Goal: Task Accomplishment & Management: Use online tool/utility

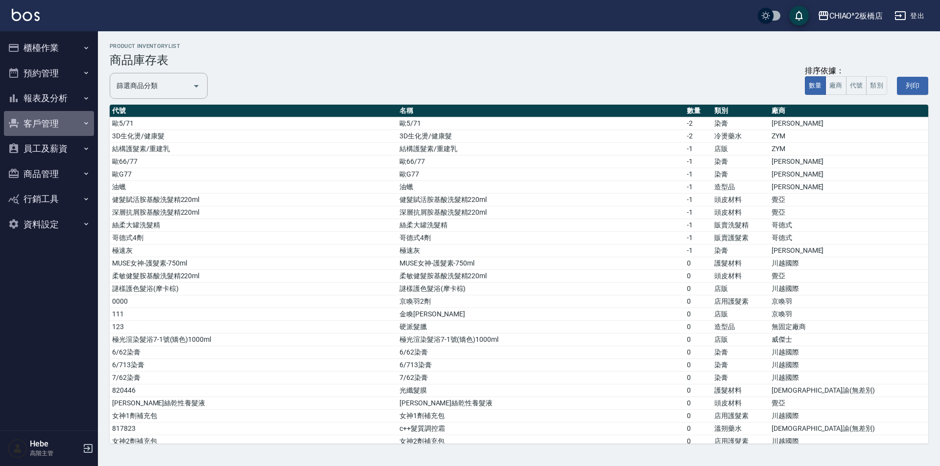
click at [53, 125] on button "客戶管理" at bounding box center [49, 123] width 90 height 25
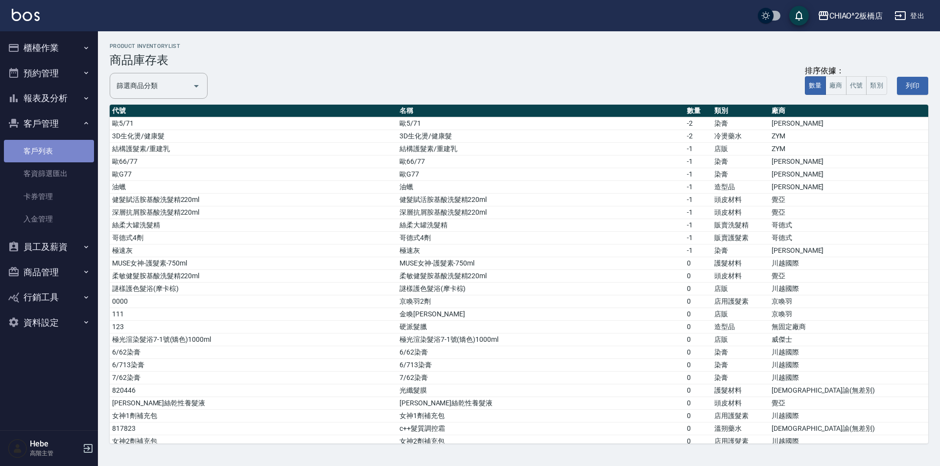
click at [54, 146] on link "客戶列表" at bounding box center [49, 151] width 90 height 23
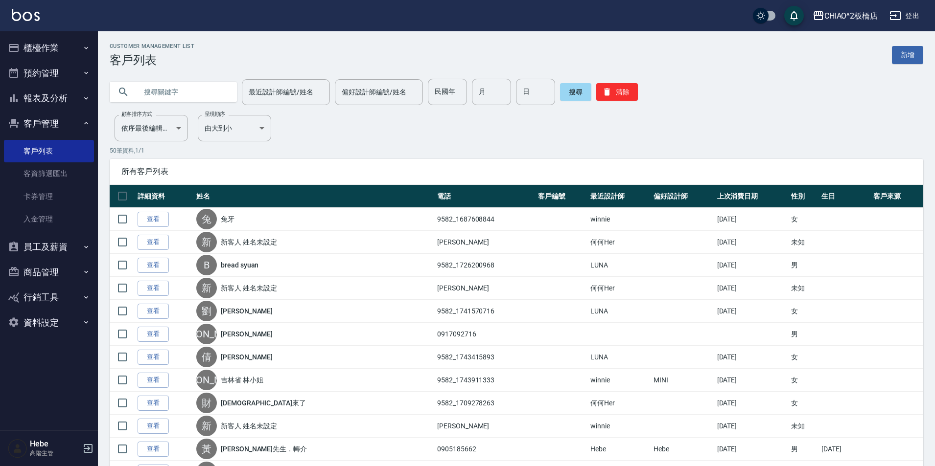
click at [188, 99] on input "text" at bounding box center [183, 92] width 92 height 26
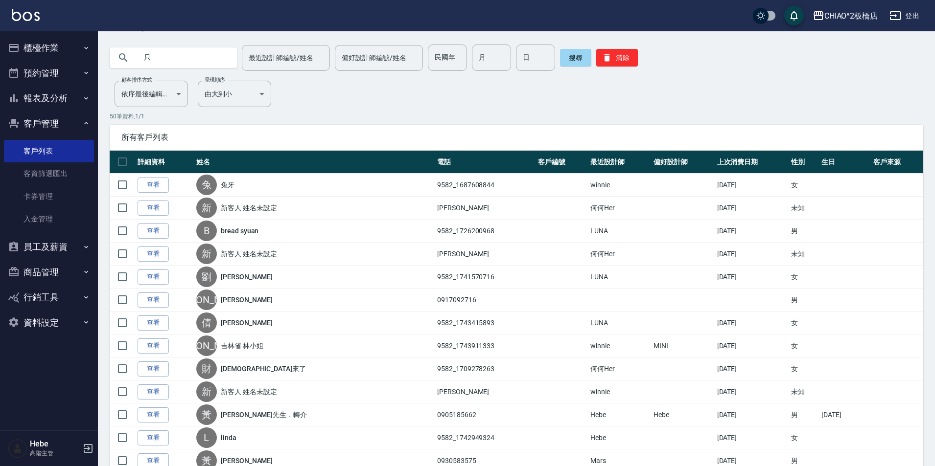
scroll to position [49, 0]
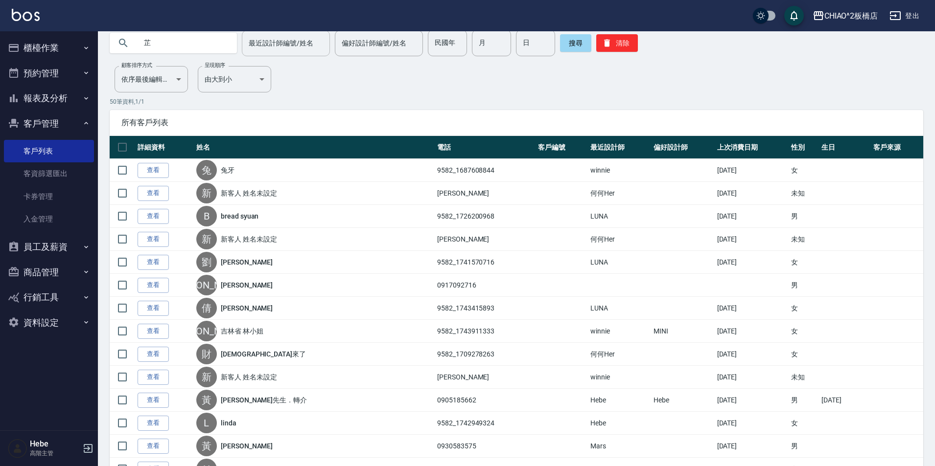
type input "芷"
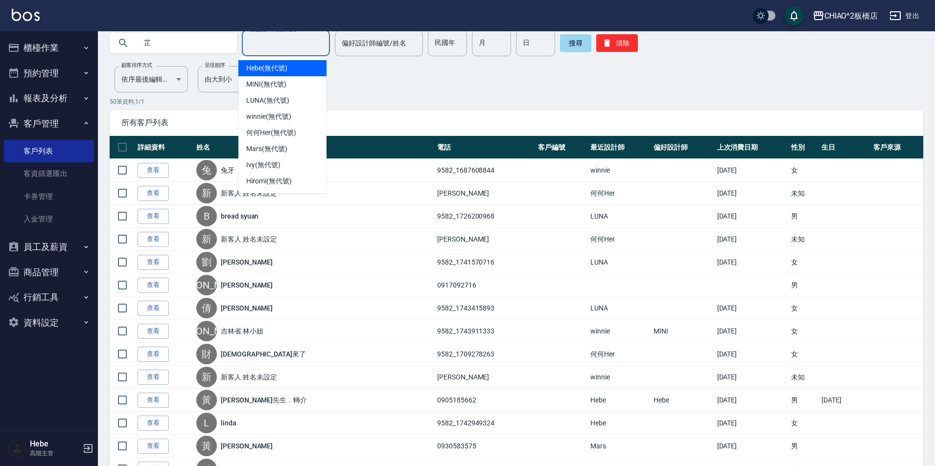
click at [268, 44] on input "最近設計師編號/姓名" at bounding box center [285, 43] width 79 height 17
click at [280, 88] on span "MINI (無代號)" at bounding box center [266, 84] width 40 height 10
type input "MINI(無代號)"
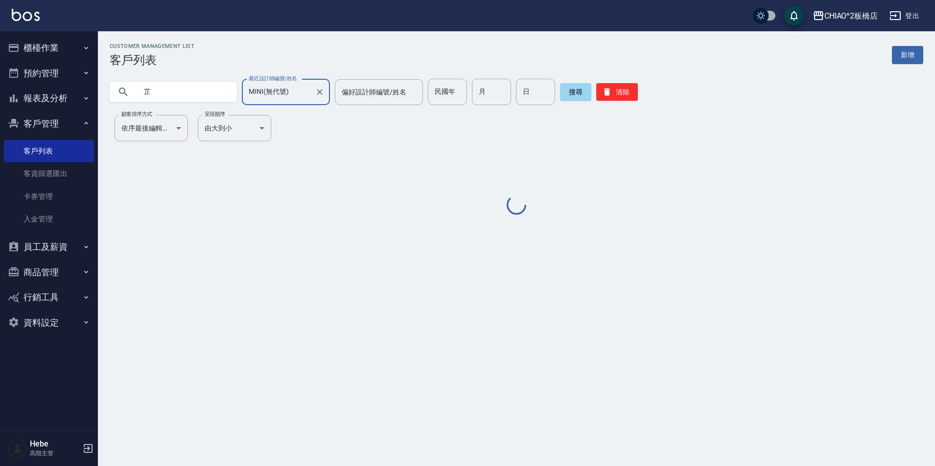
scroll to position [0, 0]
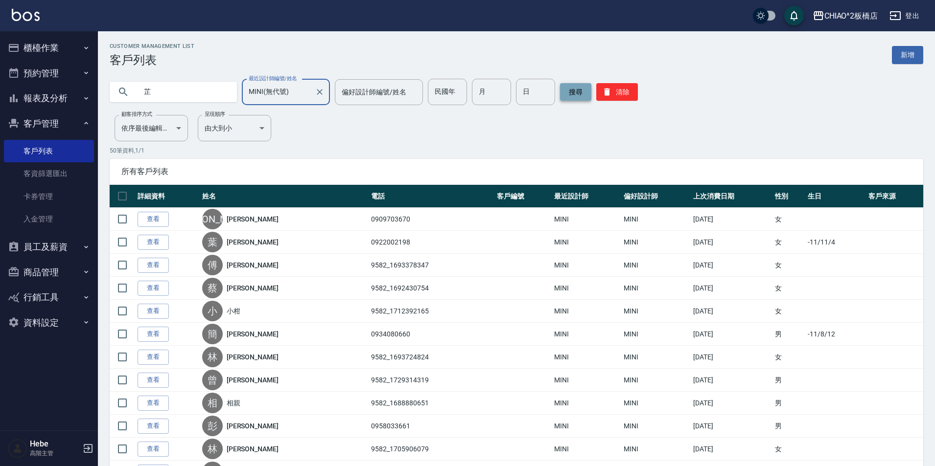
click at [574, 93] on button "搜尋" at bounding box center [575, 92] width 31 height 18
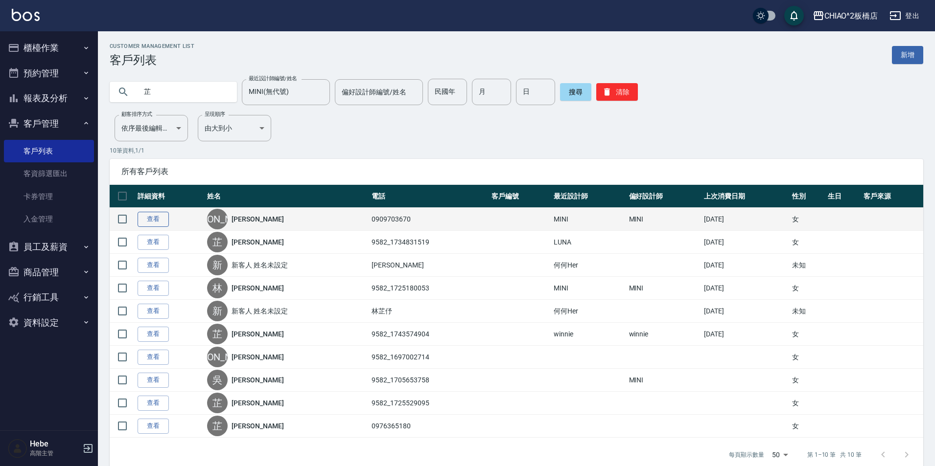
click at [156, 220] on link "查看" at bounding box center [153, 219] width 31 height 15
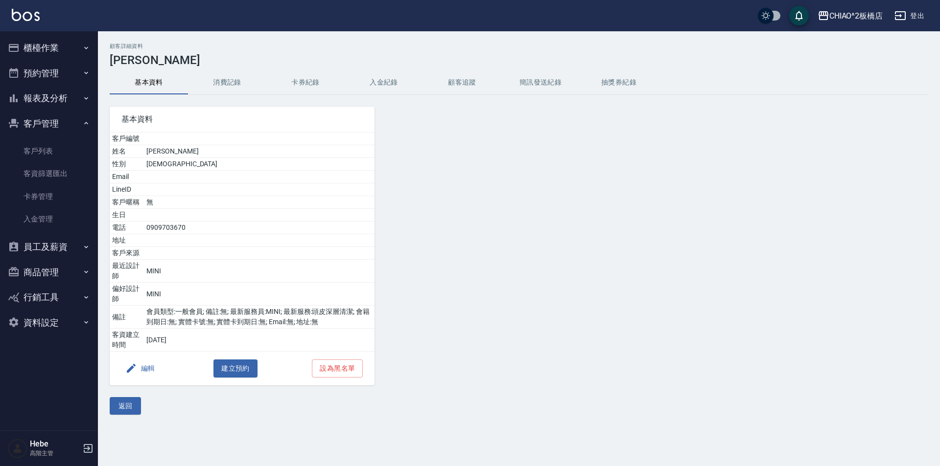
click at [226, 85] on button "消費記錄" at bounding box center [227, 82] width 78 height 23
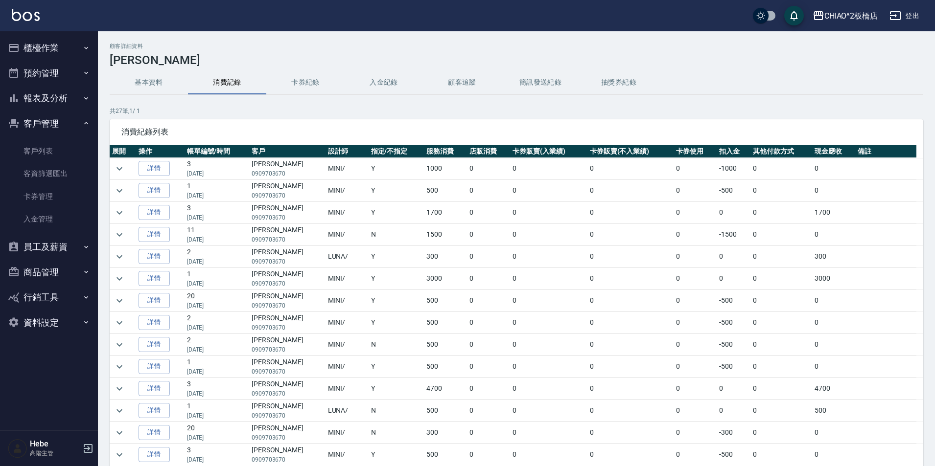
scroll to position [98, 0]
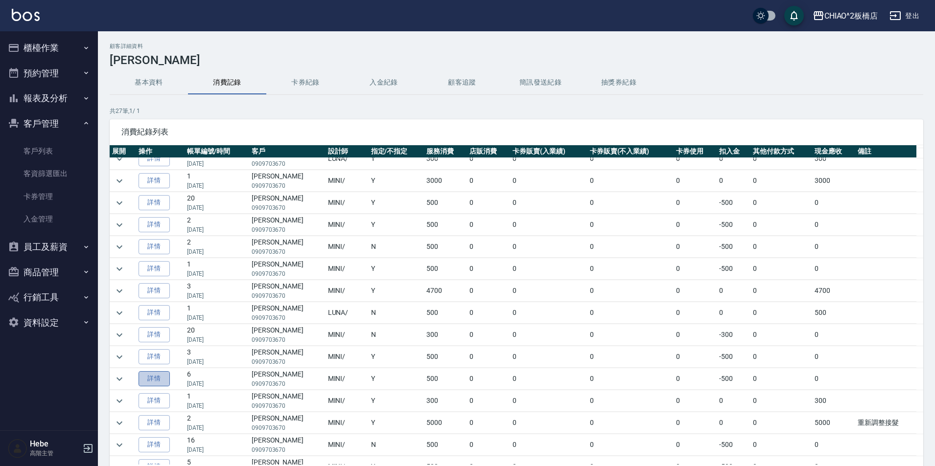
click at [156, 380] on link "詳情" at bounding box center [153, 378] width 31 height 15
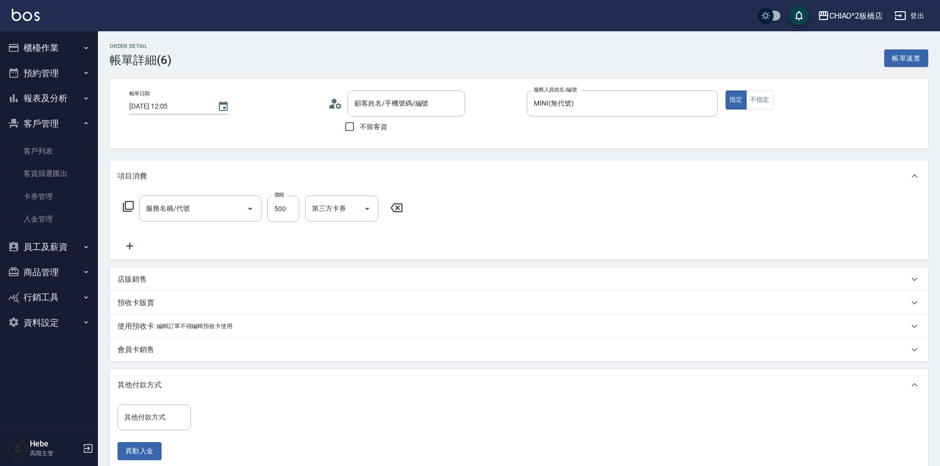
type input "2025/06/05 12:05"
type input "MINI(無代號)"
type input "洗髮(96679)"
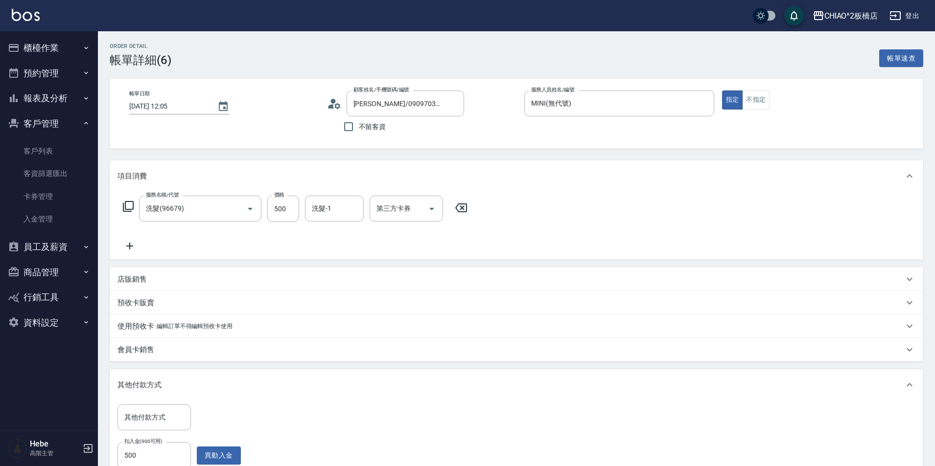
type input "[PERSON_NAME]/0909703670/null"
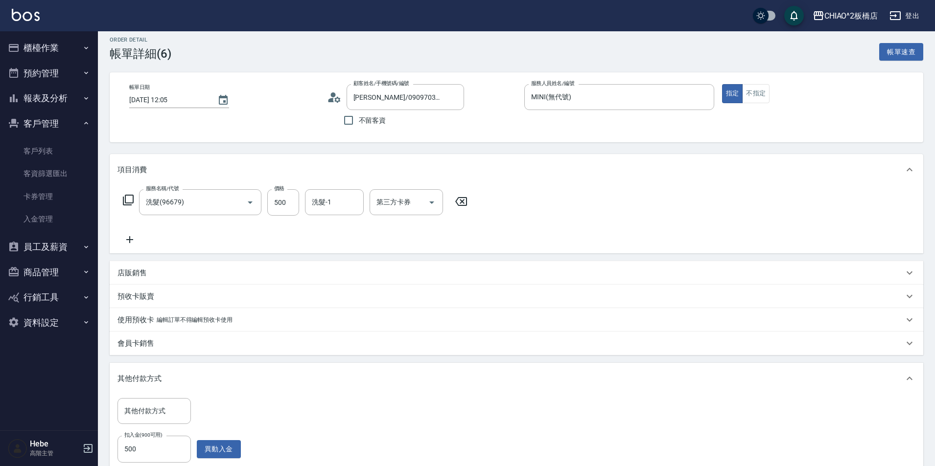
scroll to position [1, 0]
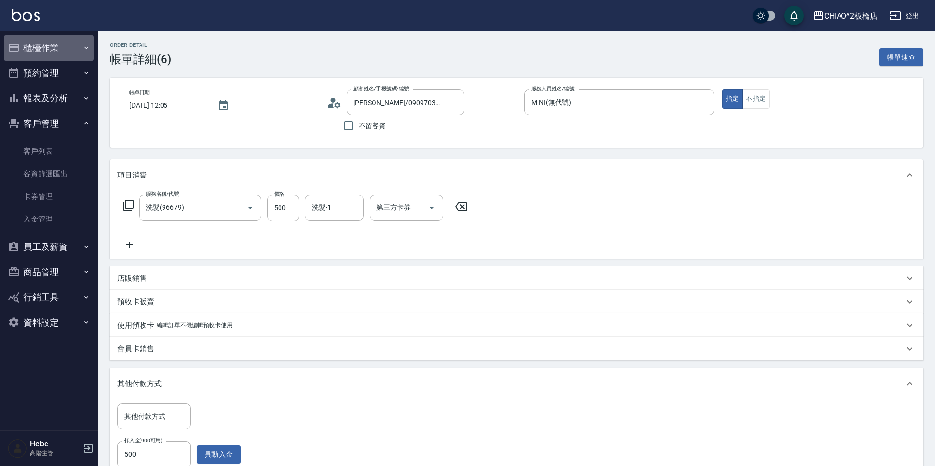
click at [46, 51] on button "櫃檯作業" at bounding box center [49, 47] width 90 height 25
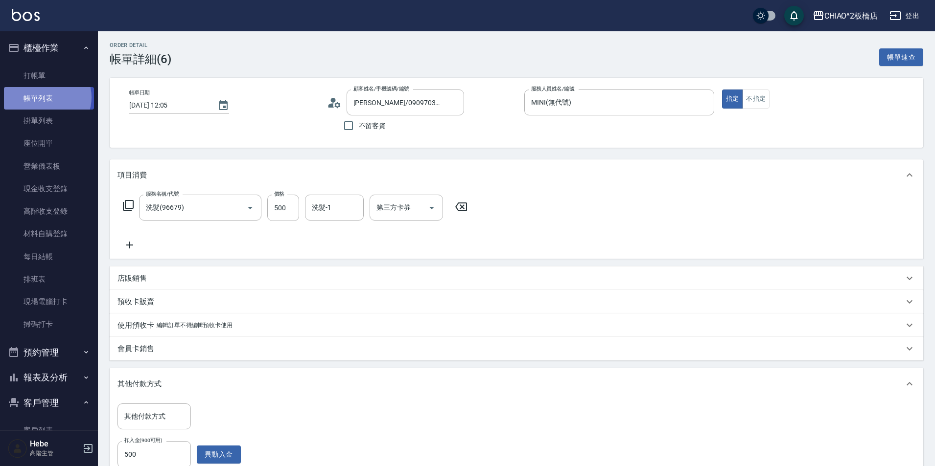
click at [46, 97] on link "帳單列表" at bounding box center [49, 98] width 90 height 23
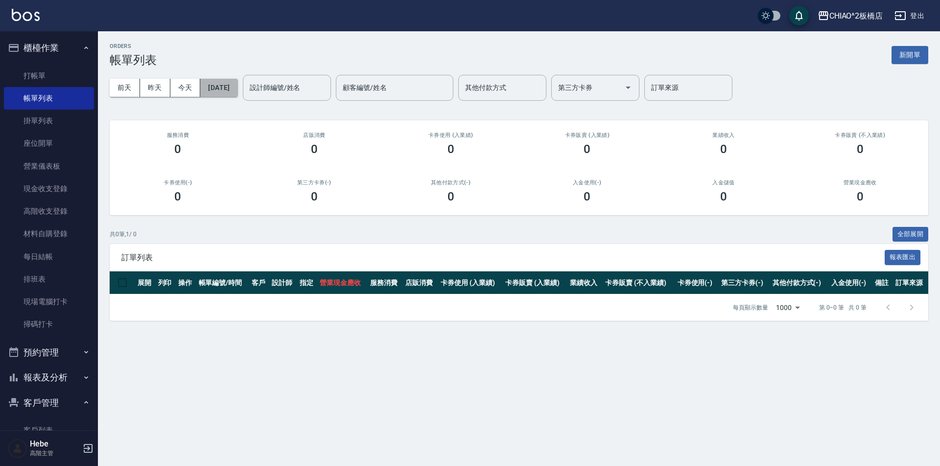
click at [230, 91] on button "[DATE]" at bounding box center [218, 88] width 37 height 18
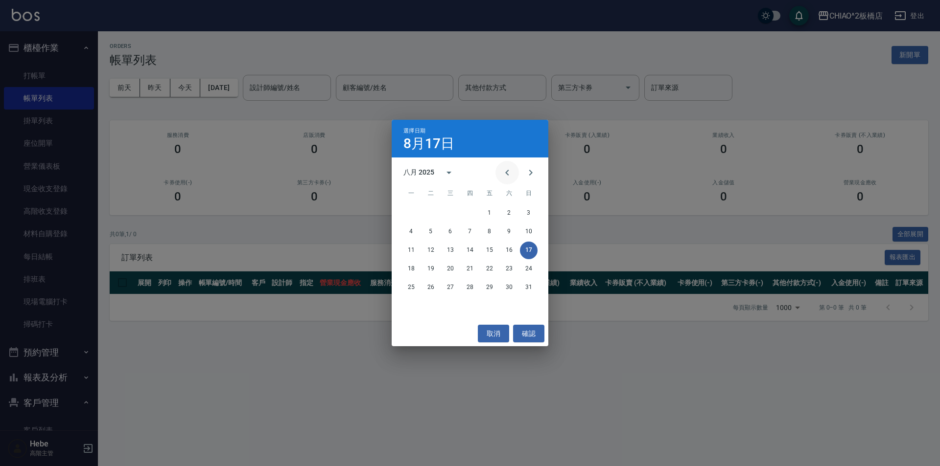
click at [506, 174] on icon "Previous month" at bounding box center [507, 173] width 12 height 12
click at [469, 233] on button "5" at bounding box center [470, 232] width 18 height 18
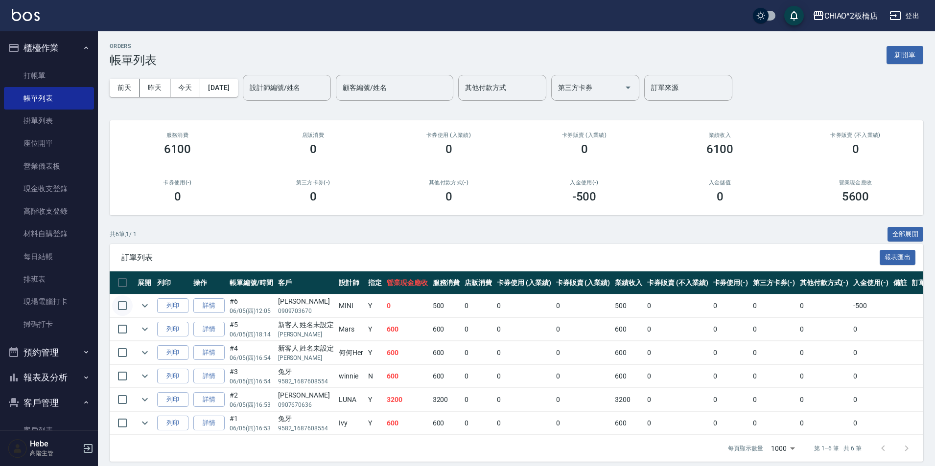
click at [123, 306] on input "checkbox" at bounding box center [122, 306] width 21 height 21
checkbox input "true"
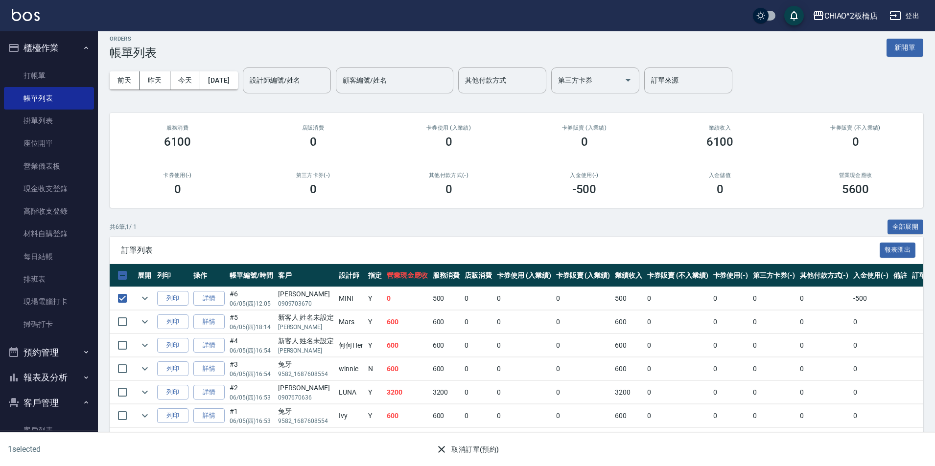
scroll to position [15, 0]
click at [442, 448] on icon "button" at bounding box center [442, 450] width 12 height 12
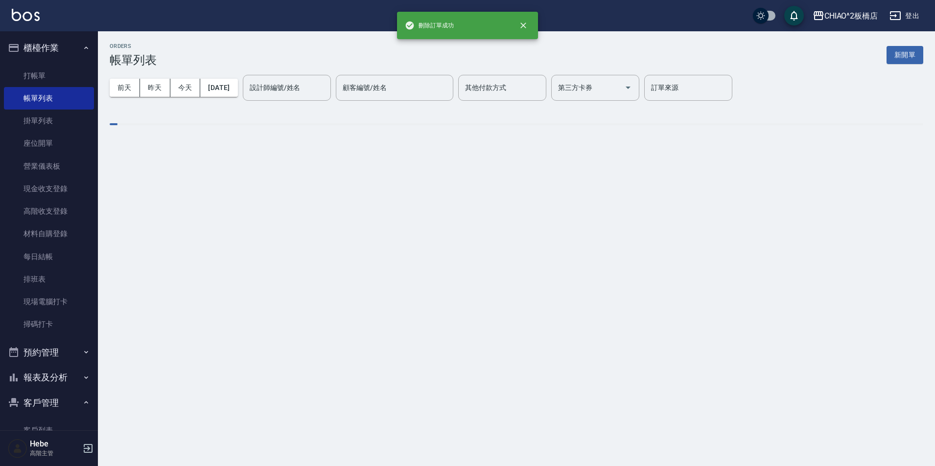
scroll to position [0, 0]
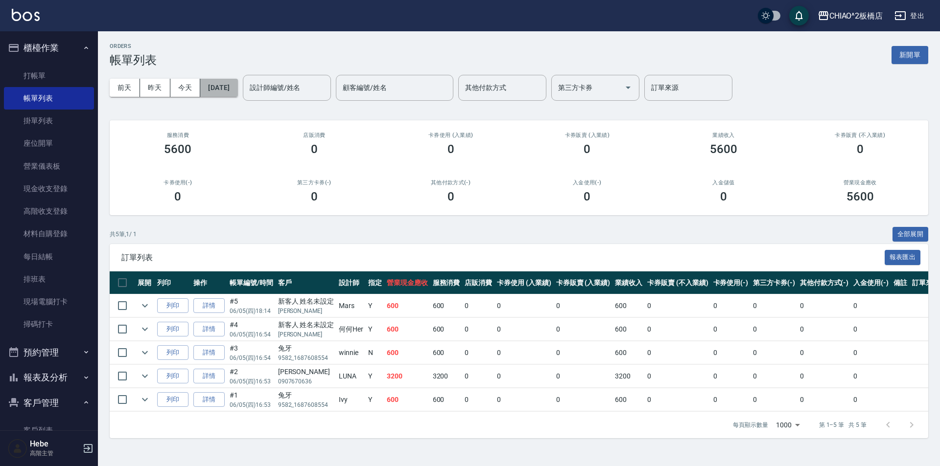
click at [237, 90] on button "2025/06/05" at bounding box center [218, 88] width 37 height 18
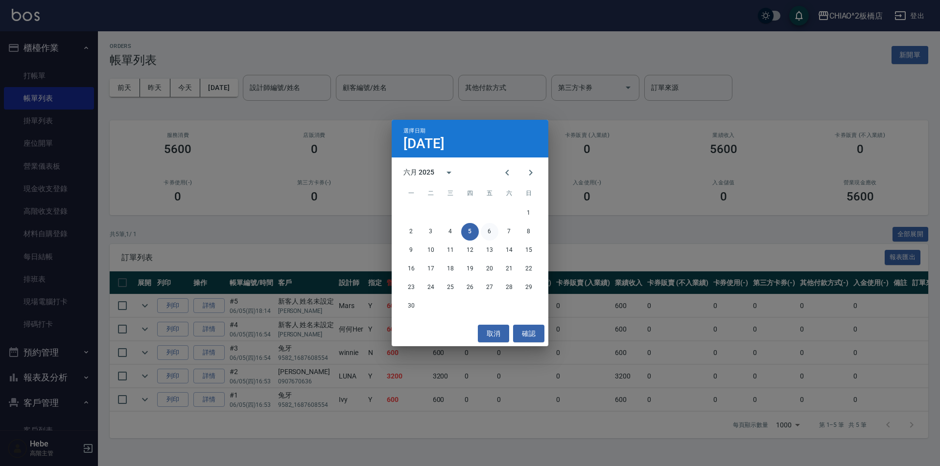
click at [485, 230] on button "6" at bounding box center [490, 232] width 18 height 18
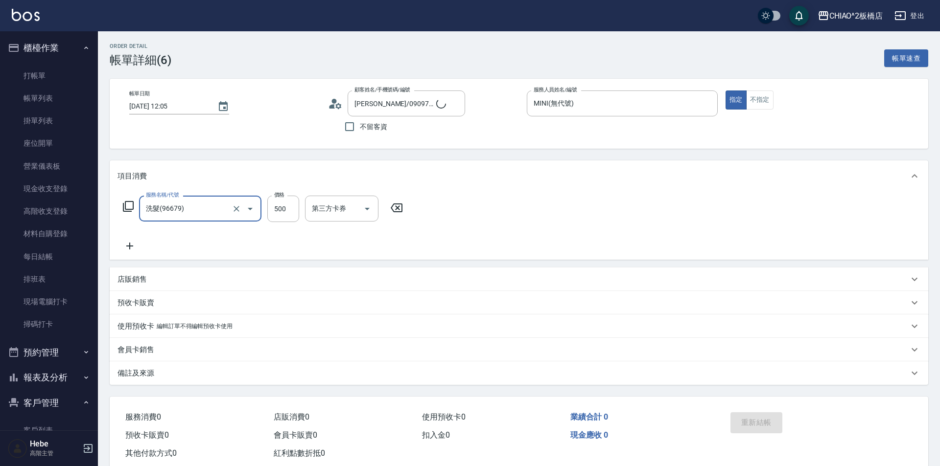
type input "[PERSON_NAME]/0909703670/null"
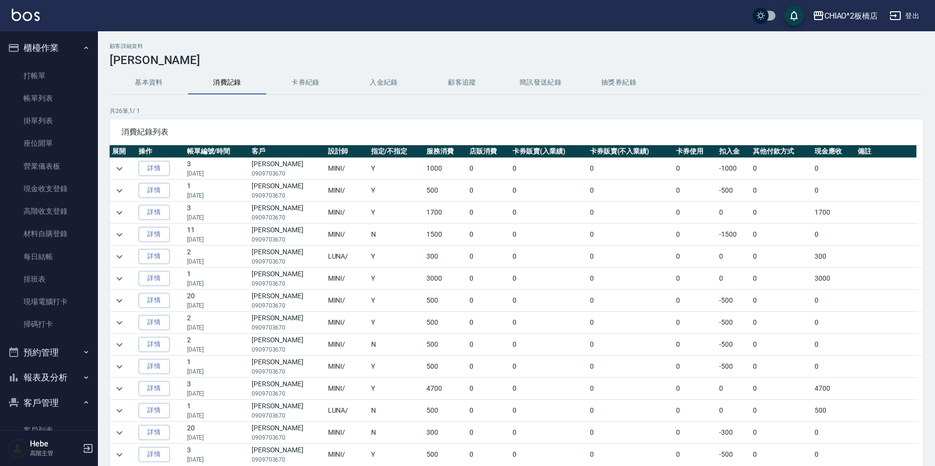
scroll to position [98, 0]
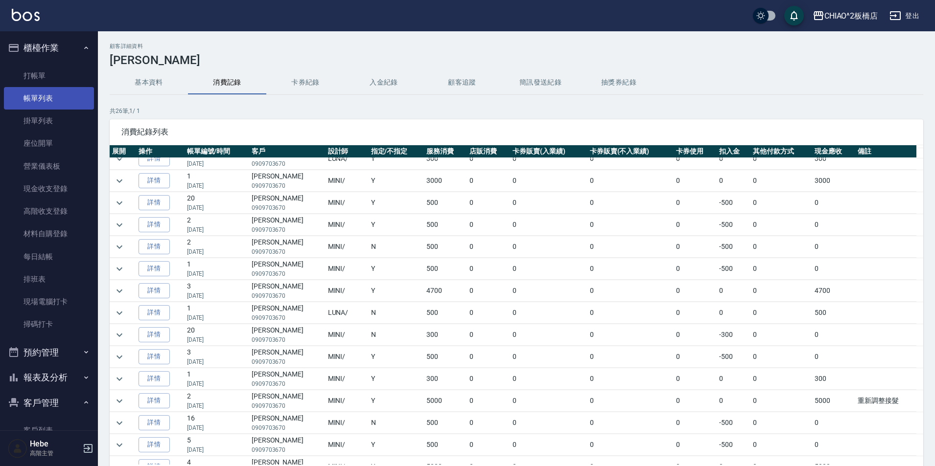
click at [53, 102] on link "帳單列表" at bounding box center [49, 98] width 90 height 23
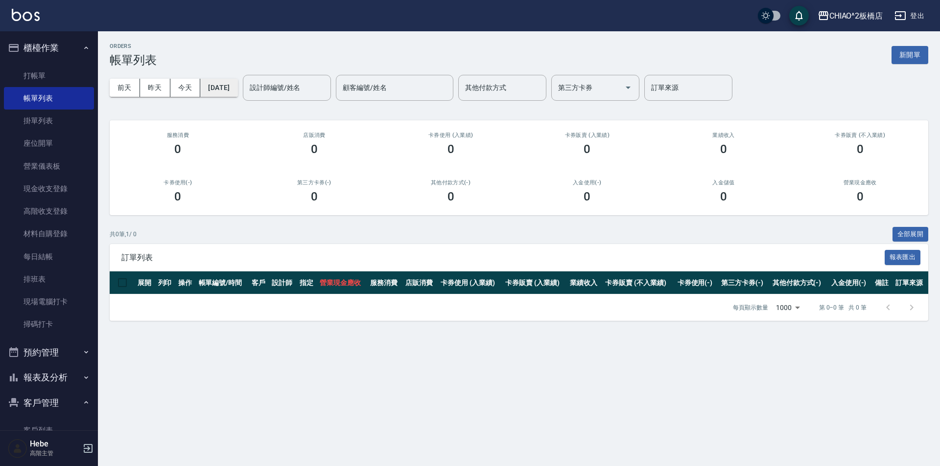
click at [237, 90] on button "[DATE]" at bounding box center [218, 88] width 37 height 18
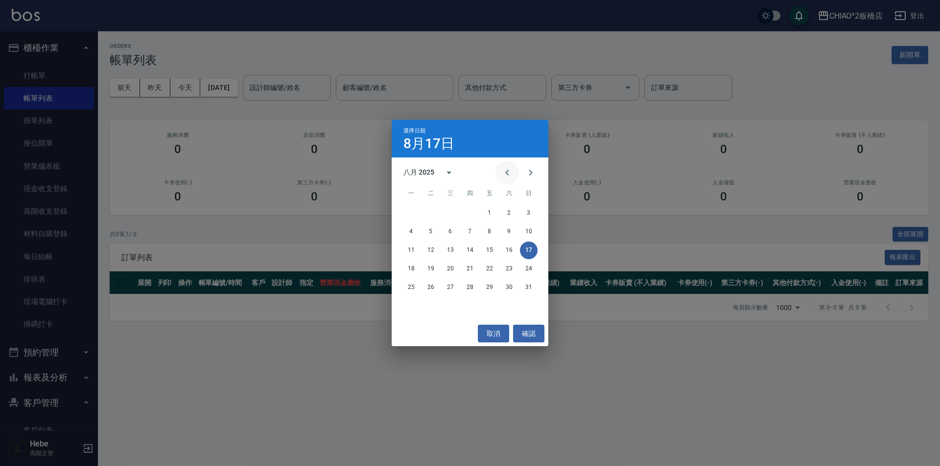
click at [508, 175] on icon "Previous month" at bounding box center [507, 173] width 12 height 12
click at [451, 216] on button "2" at bounding box center [450, 214] width 18 height 18
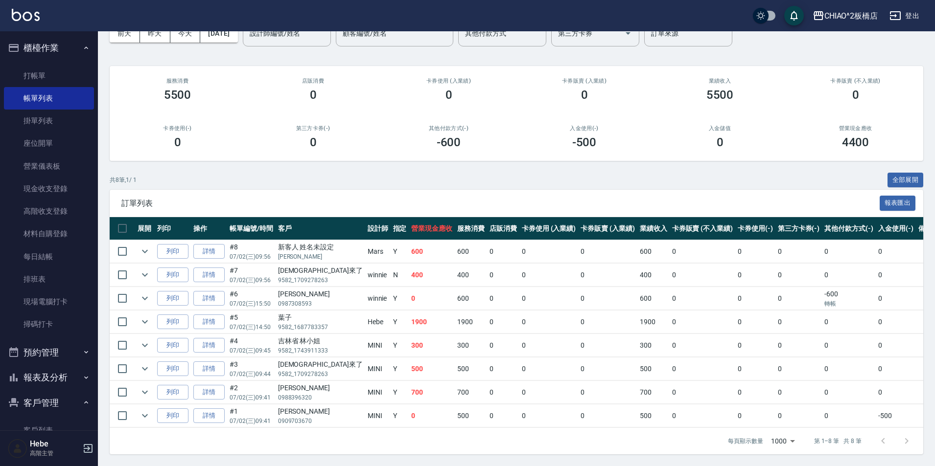
scroll to position [62, 0]
click at [118, 413] on input "checkbox" at bounding box center [122, 416] width 21 height 21
checkbox input "true"
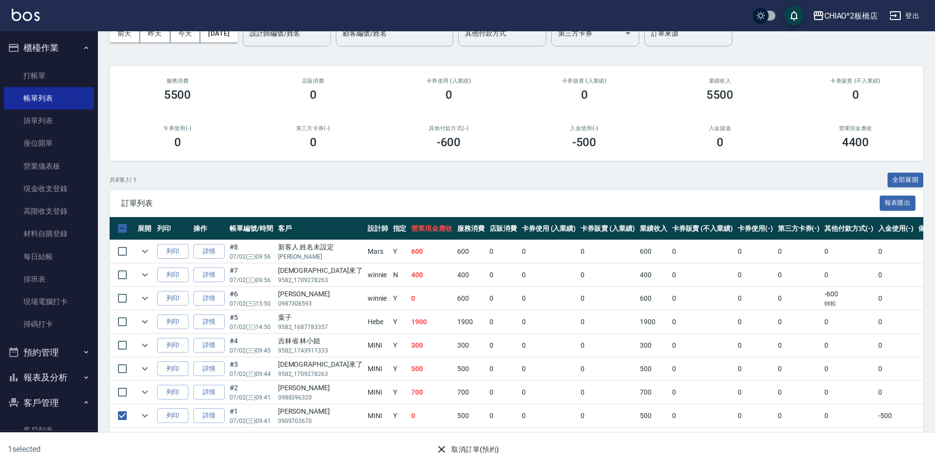
click at [441, 445] on icon "button" at bounding box center [442, 450] width 12 height 12
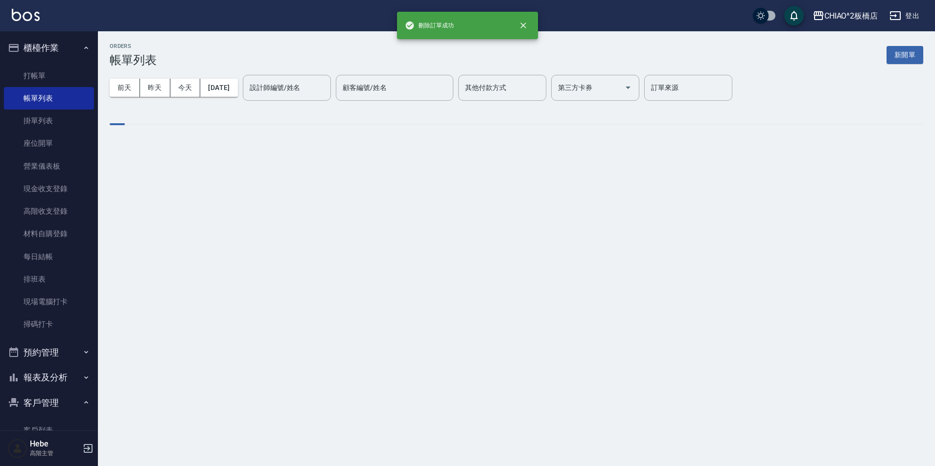
scroll to position [0, 0]
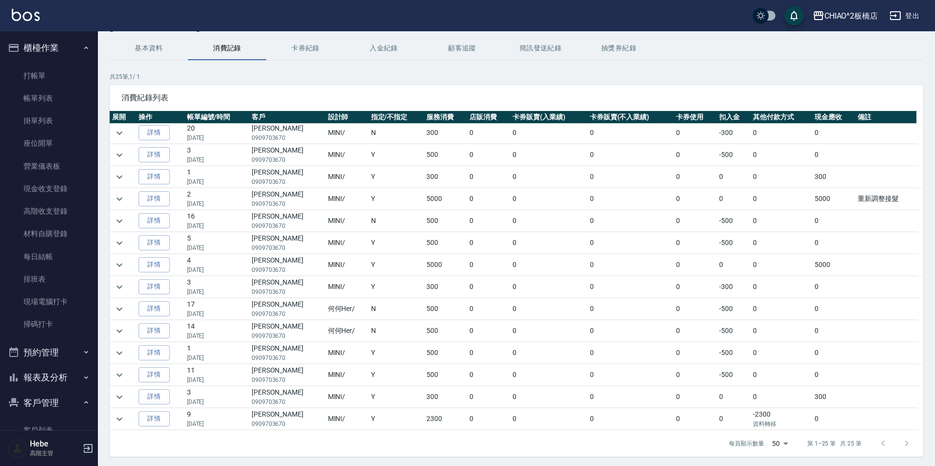
scroll to position [67, 0]
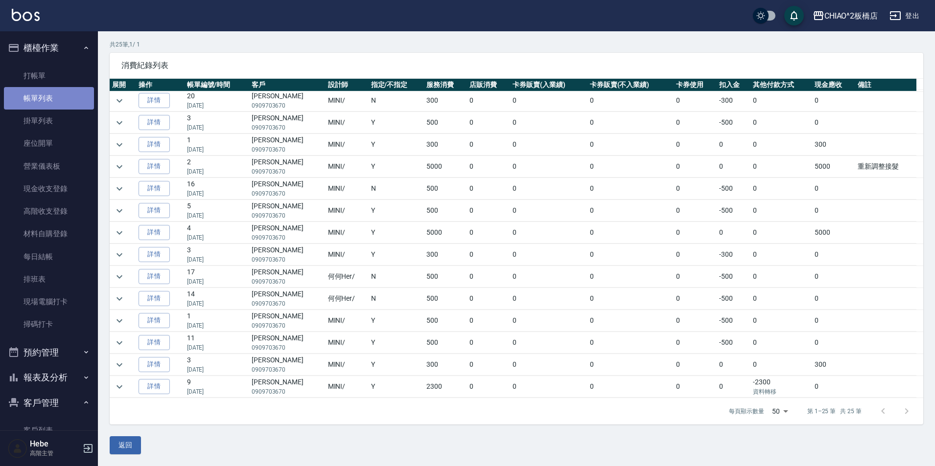
click at [63, 96] on link "帳單列表" at bounding box center [49, 98] width 90 height 23
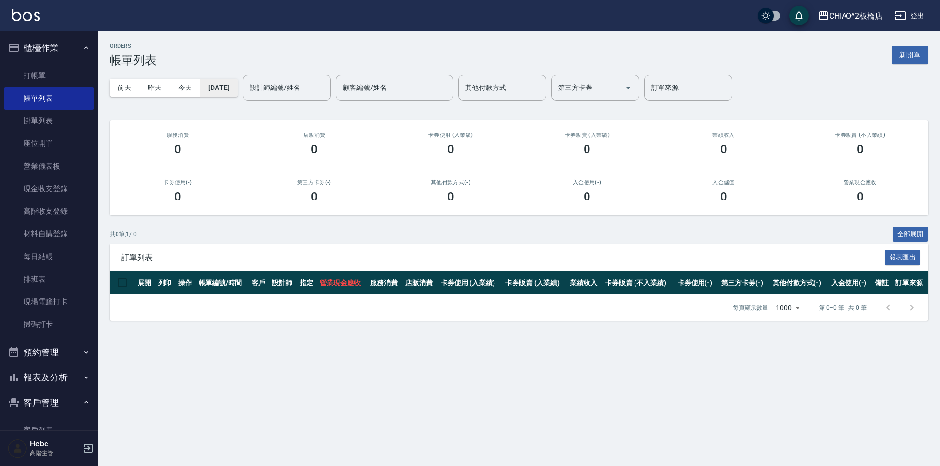
click at [229, 90] on button "[DATE]" at bounding box center [218, 88] width 37 height 18
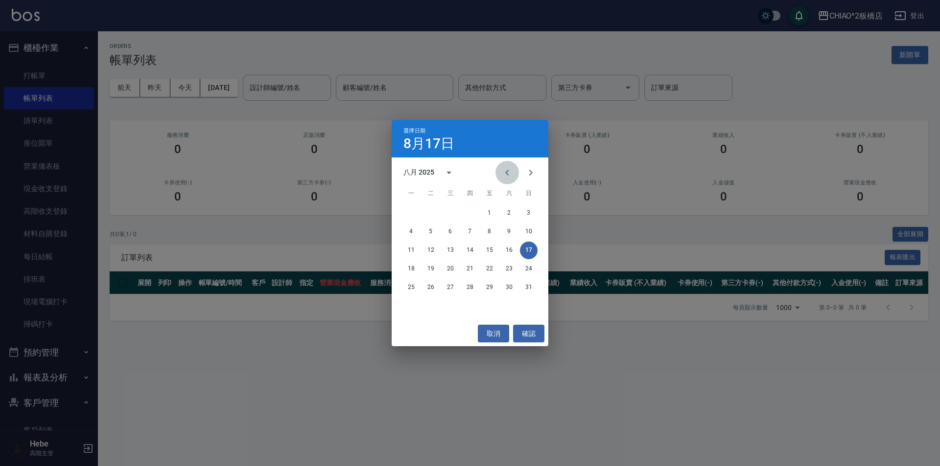
click at [509, 176] on icon "Previous month" at bounding box center [507, 173] width 12 height 12
click at [493, 231] on button "11" at bounding box center [490, 232] width 18 height 18
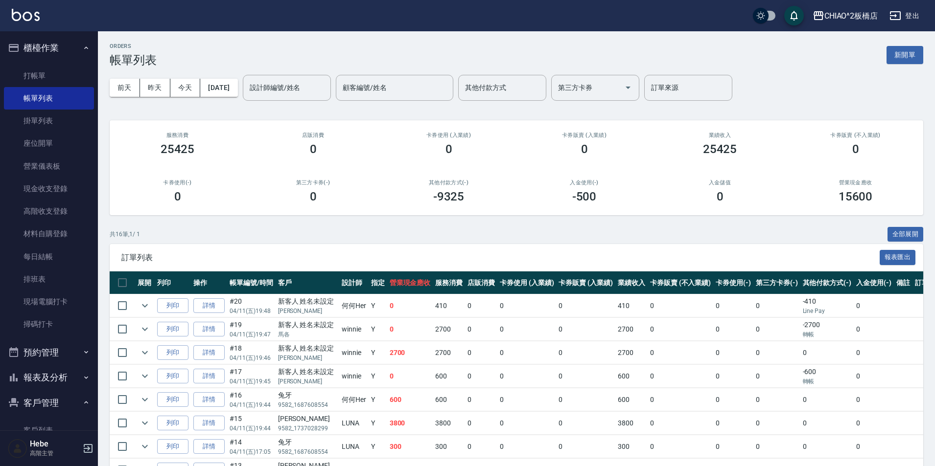
scroll to position [245, 0]
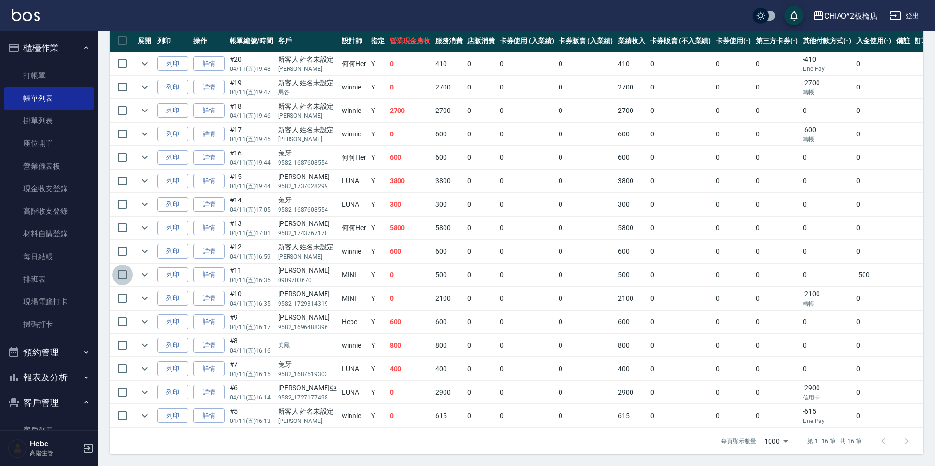
click at [127, 270] on input "checkbox" at bounding box center [122, 275] width 21 height 21
checkbox input "true"
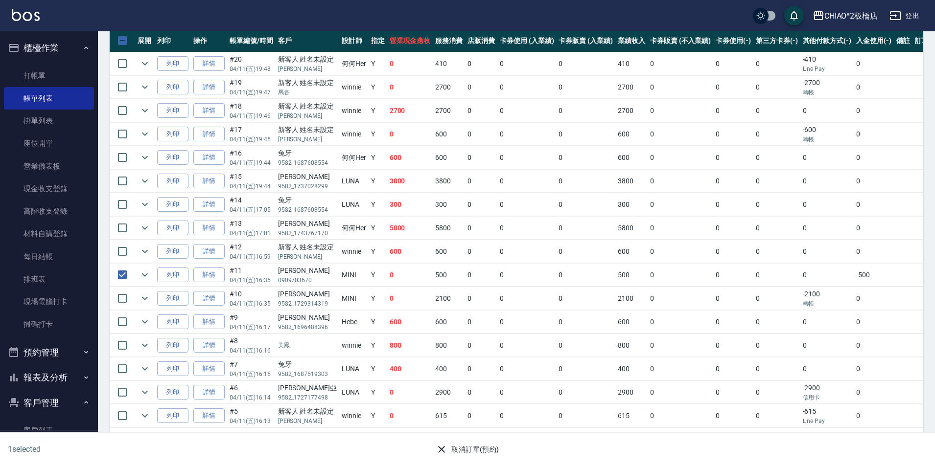
click at [485, 448] on button "取消訂單(預約)" at bounding box center [467, 450] width 71 height 18
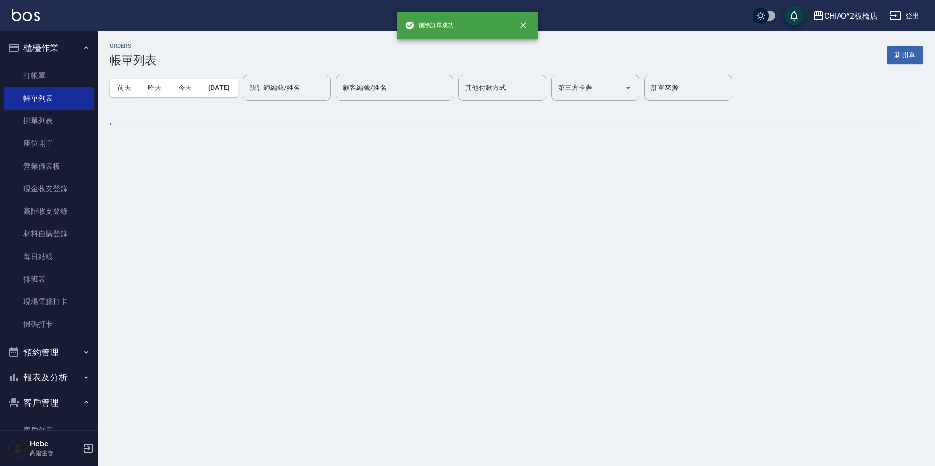
scroll to position [0, 0]
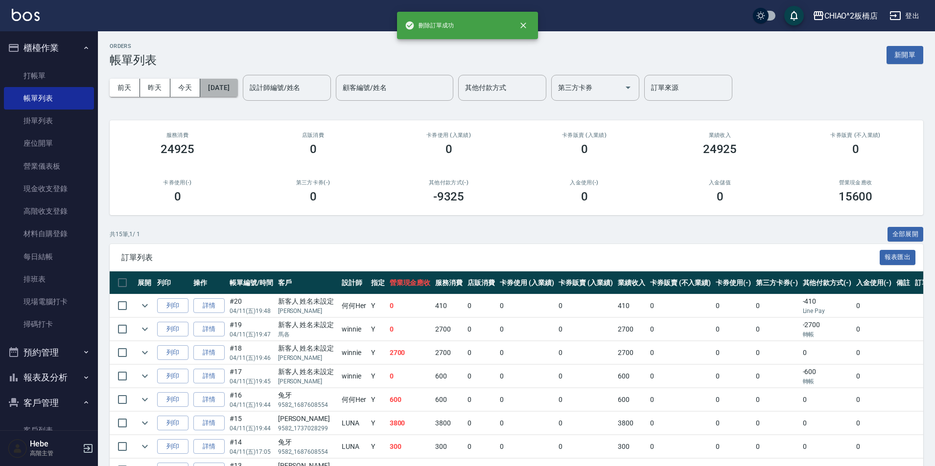
click at [237, 90] on button "2025/04/11" at bounding box center [218, 88] width 37 height 18
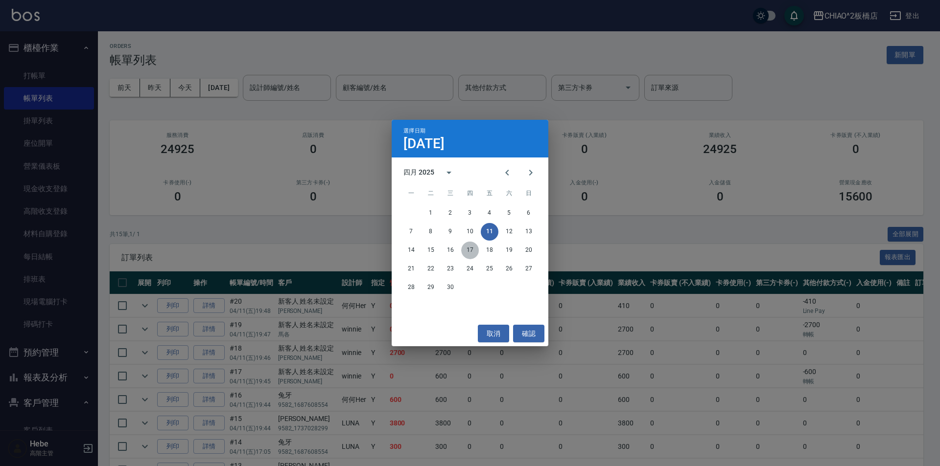
click at [473, 252] on button "17" at bounding box center [470, 251] width 18 height 18
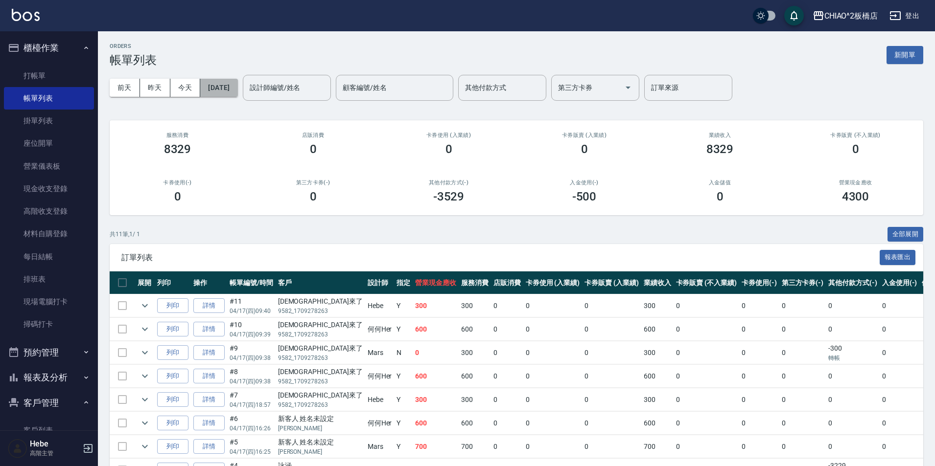
click at [237, 88] on button "2025/04/17" at bounding box center [218, 88] width 37 height 18
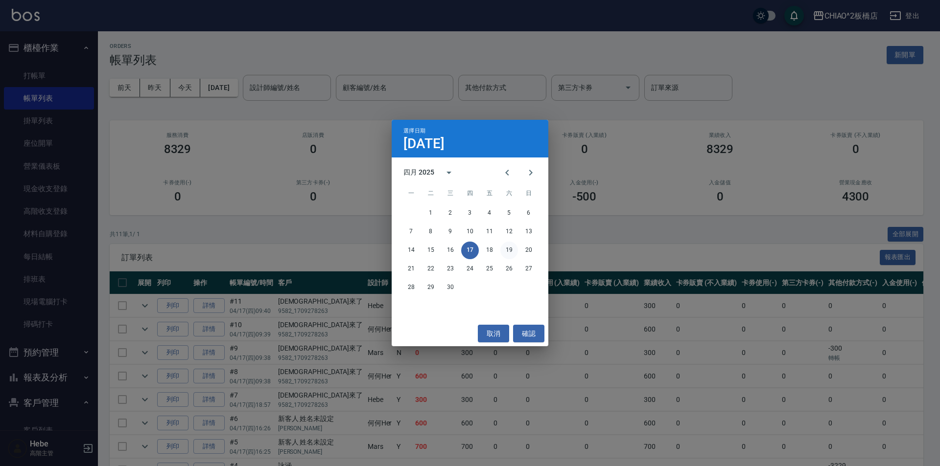
click at [509, 251] on button "19" at bounding box center [509, 251] width 18 height 18
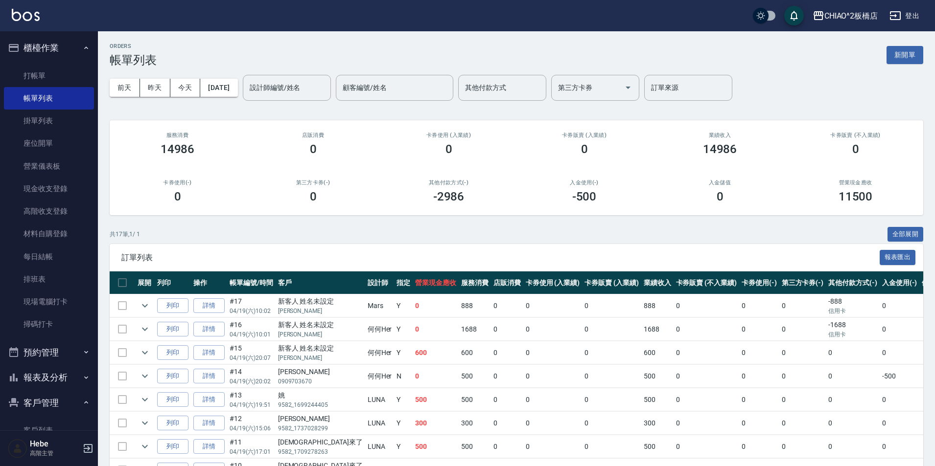
click at [121, 379] on td at bounding box center [122, 376] width 25 height 23
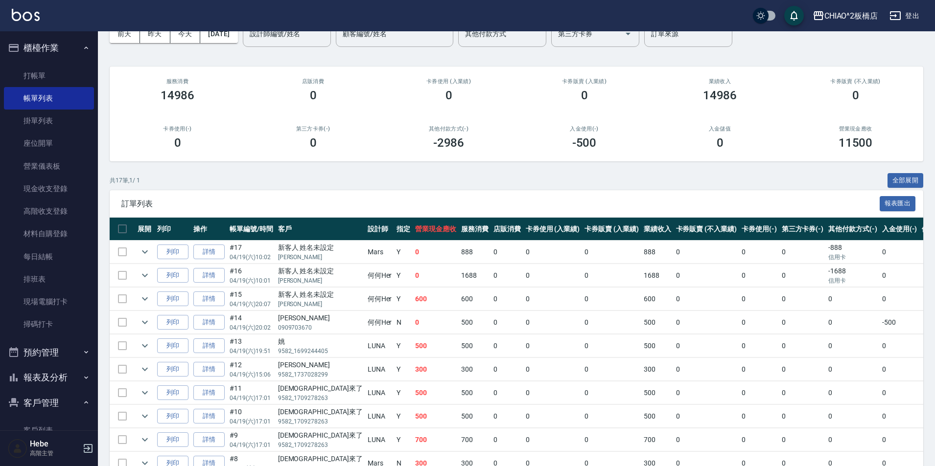
scroll to position [147, 0]
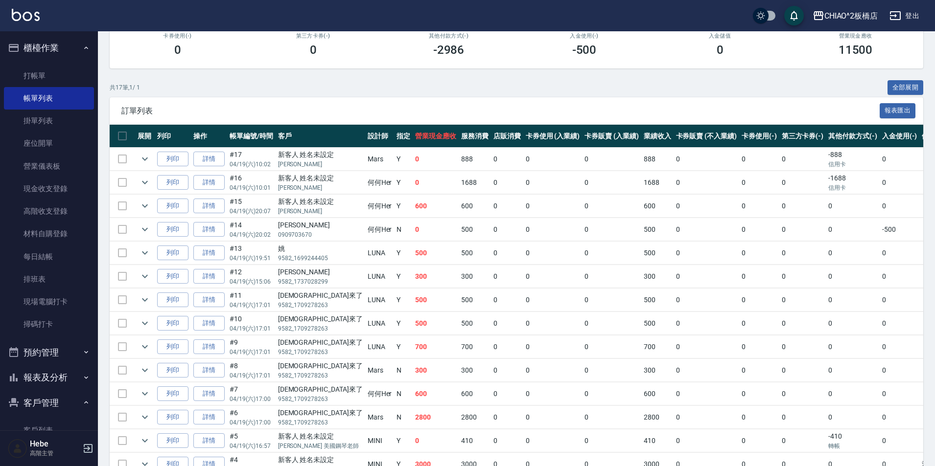
click at [124, 228] on td at bounding box center [122, 229] width 25 height 23
click at [121, 231] on td at bounding box center [122, 229] width 25 height 23
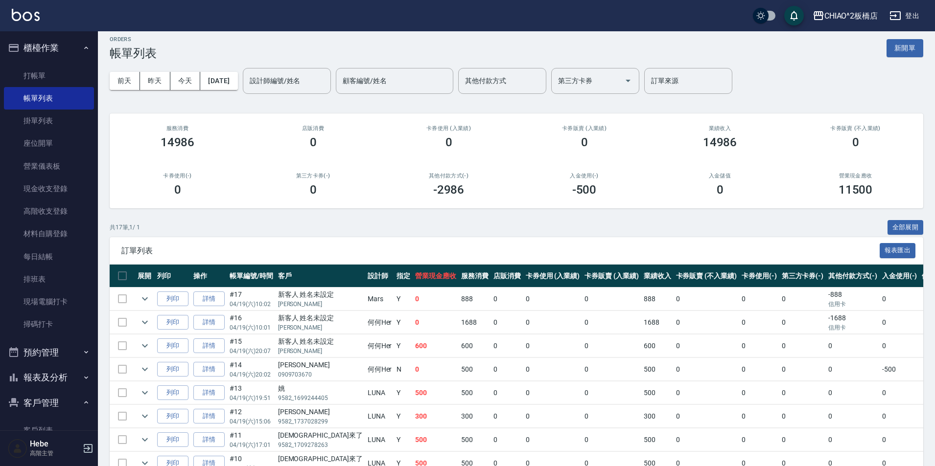
scroll to position [98, 0]
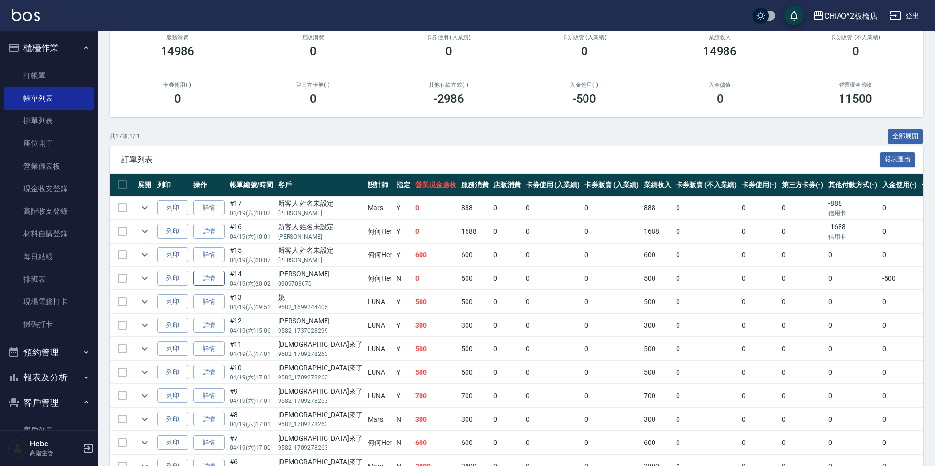
click at [200, 277] on link "詳情" at bounding box center [208, 278] width 31 height 15
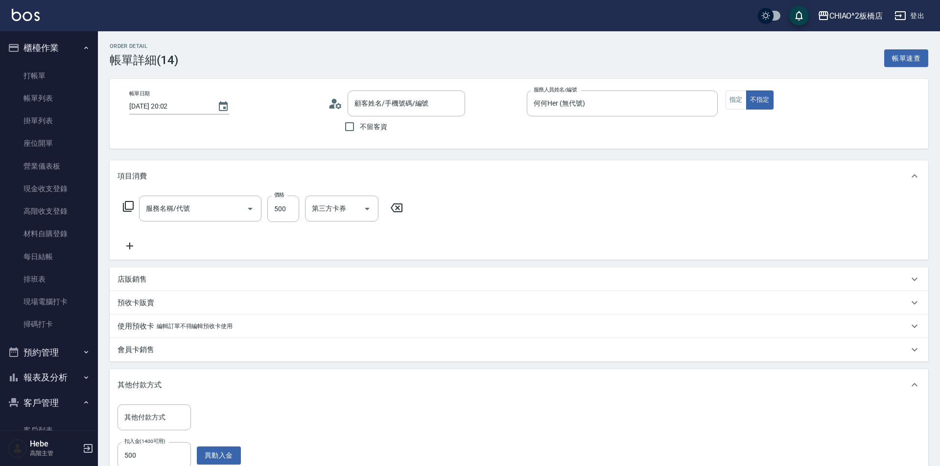
type input "2025/04/19 20:02"
type input "何何Her (無代號)"
type input "[PERSON_NAME]/0909703670/null"
type input "洗髮(96679)"
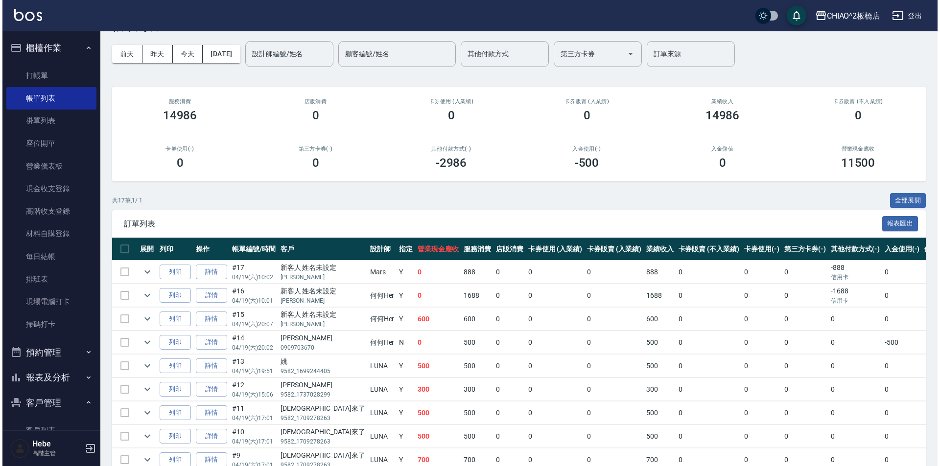
scroll to position [49, 0]
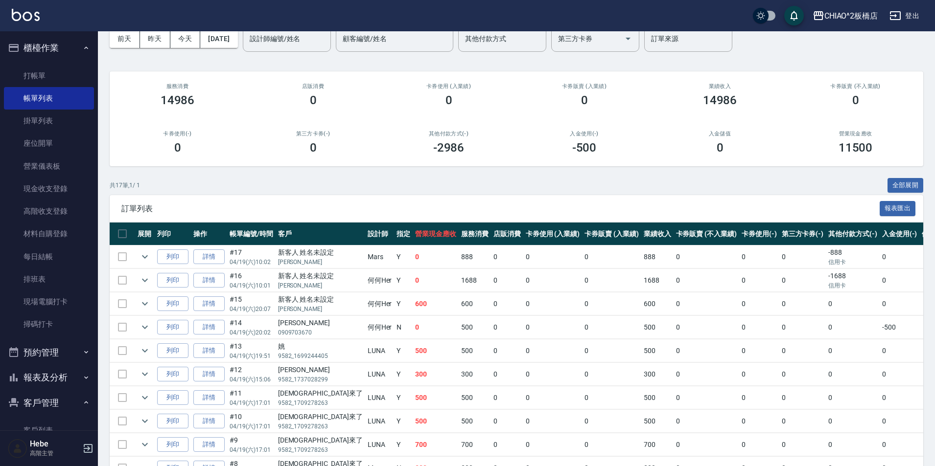
click at [120, 328] on td at bounding box center [122, 327] width 25 height 23
click at [124, 233] on input "checkbox" at bounding box center [122, 234] width 21 height 21
checkbox input "false"
click at [225, 39] on button "2025/04/19" at bounding box center [218, 39] width 37 height 18
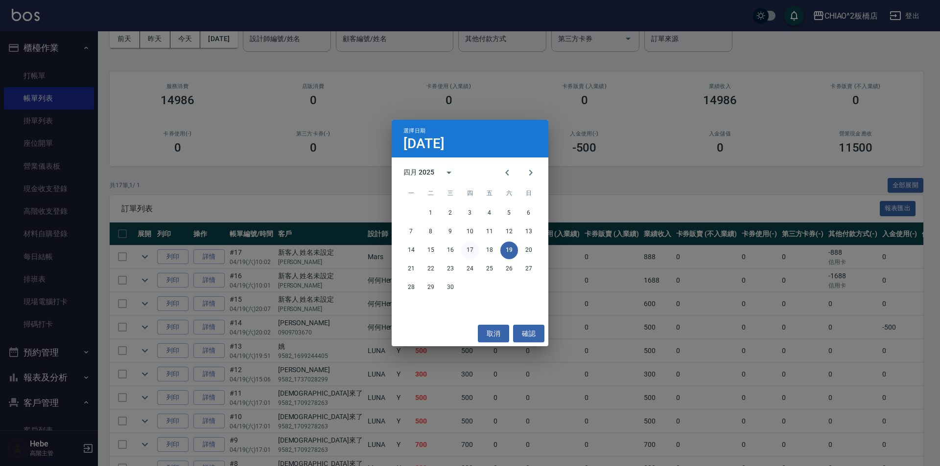
click at [470, 250] on button "17" at bounding box center [470, 251] width 18 height 18
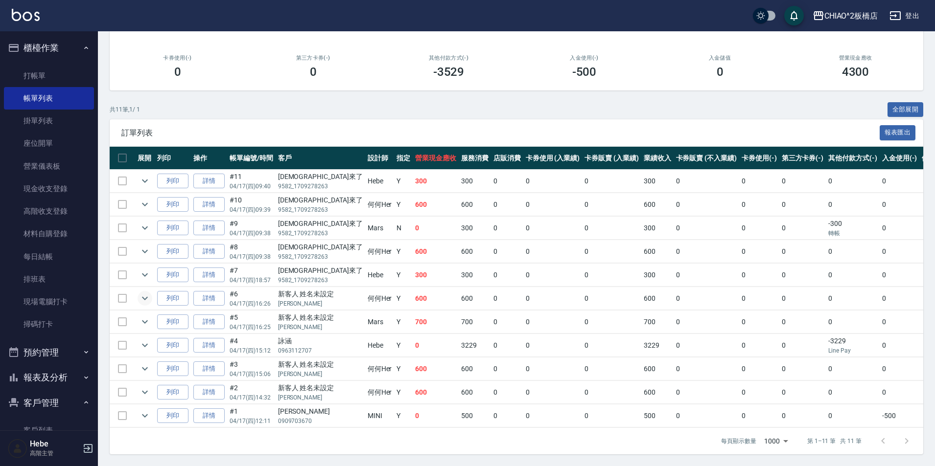
scroll to position [132, 0]
click at [121, 406] on td at bounding box center [122, 416] width 25 height 23
click at [122, 410] on td at bounding box center [122, 416] width 25 height 23
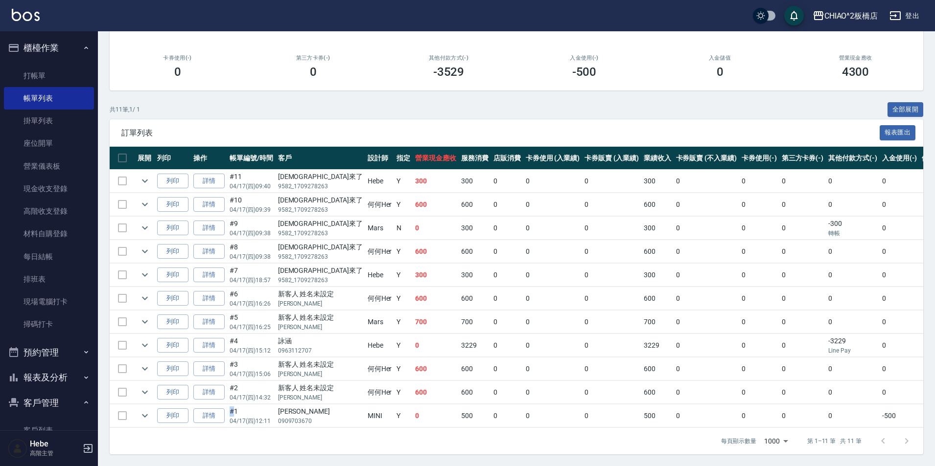
click at [122, 410] on td at bounding box center [122, 416] width 25 height 23
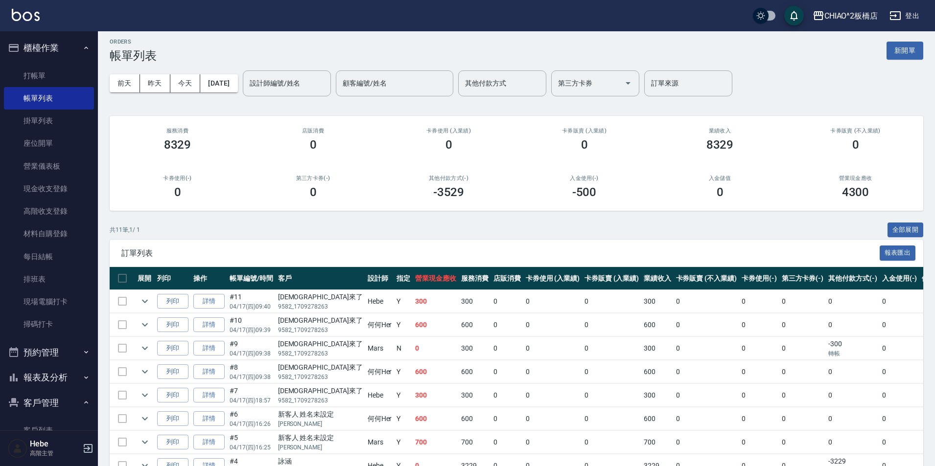
scroll to position [0, 0]
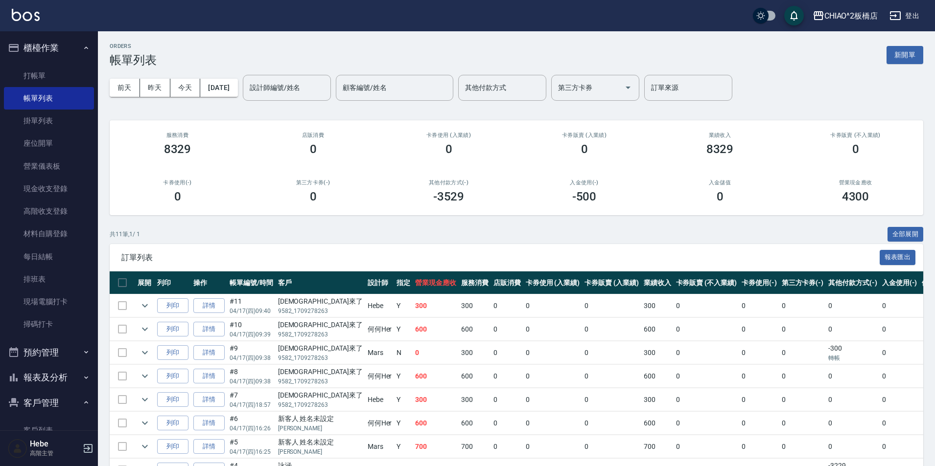
scroll to position [49, 0]
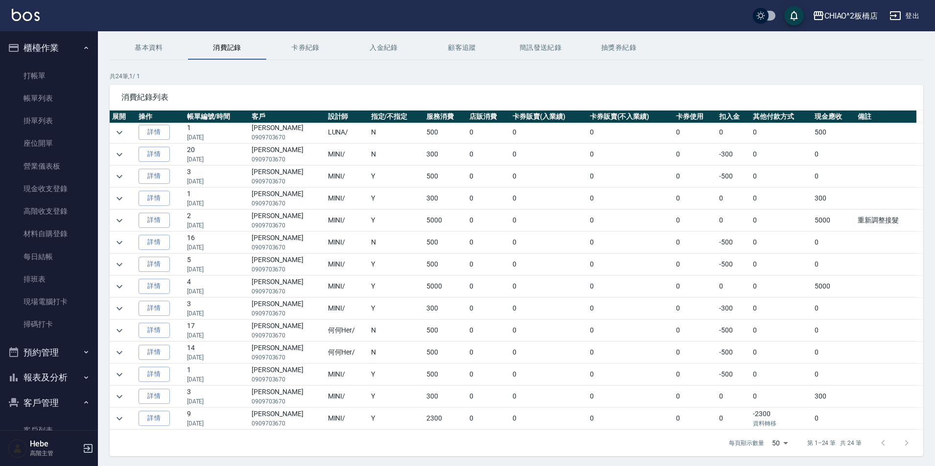
scroll to position [67, 0]
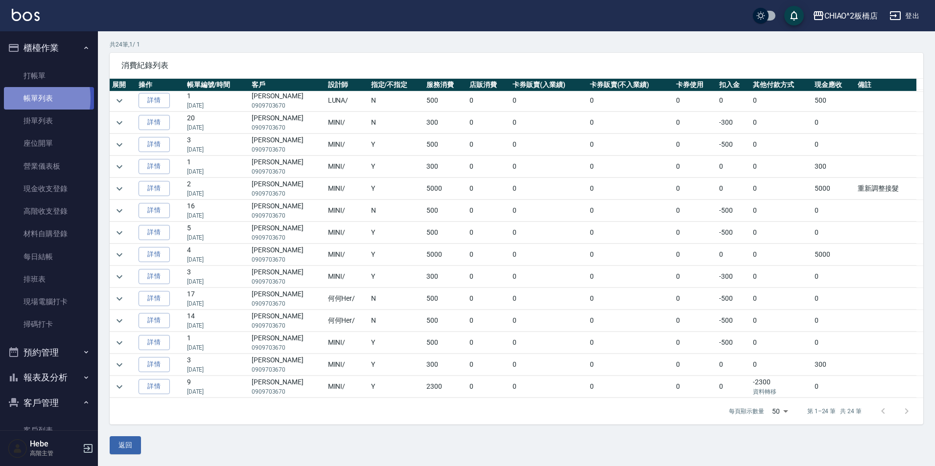
click at [18, 98] on link "帳單列表" at bounding box center [49, 98] width 90 height 23
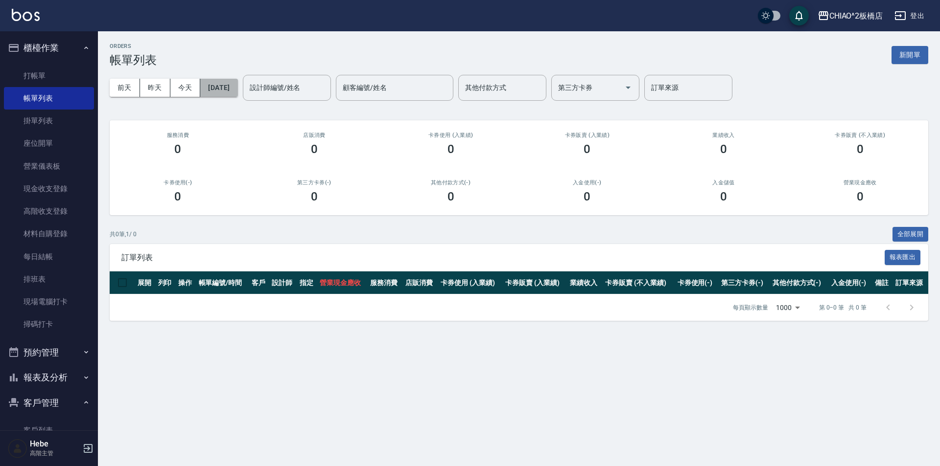
click at [225, 92] on button "[DATE]" at bounding box center [218, 88] width 37 height 18
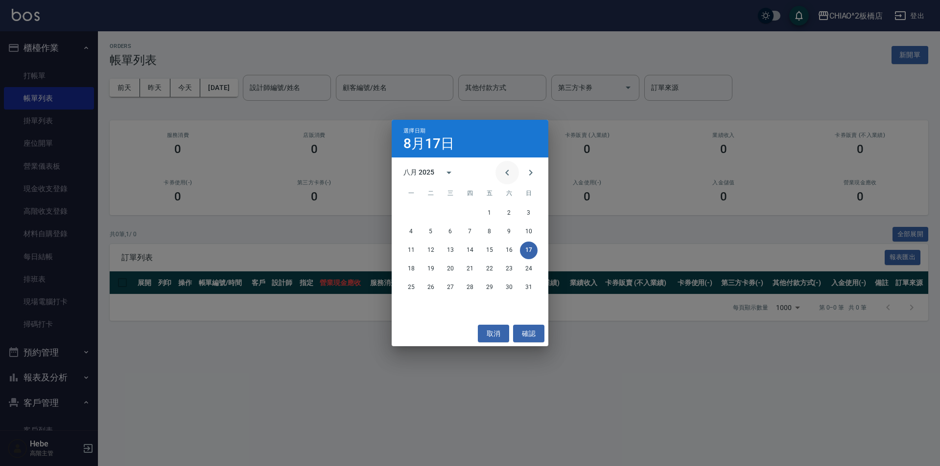
click at [506, 171] on icon "Previous month" at bounding box center [507, 173] width 12 height 12
click at [451, 289] on button "30" at bounding box center [450, 288] width 18 height 18
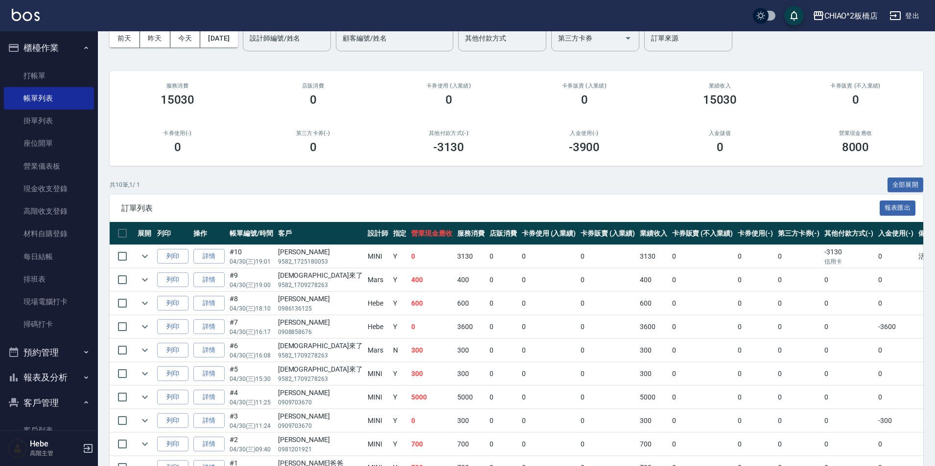
scroll to position [109, 0]
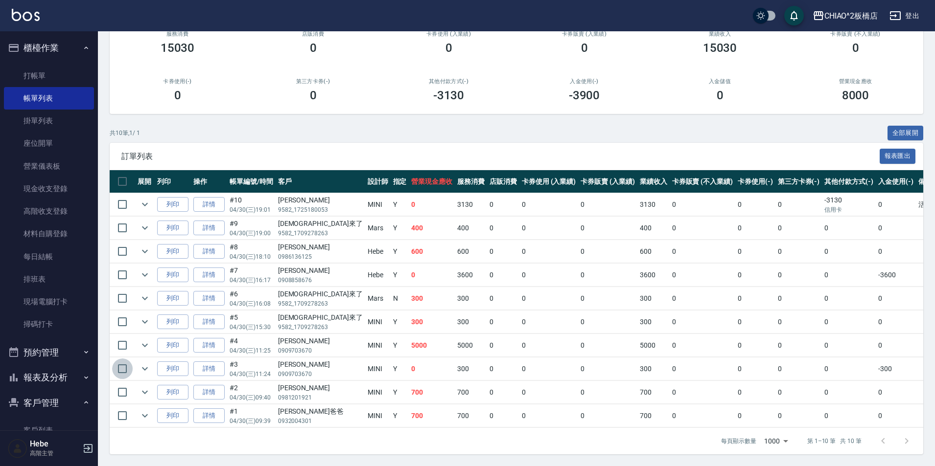
click at [119, 363] on input "checkbox" at bounding box center [122, 369] width 21 height 21
checkbox input "true"
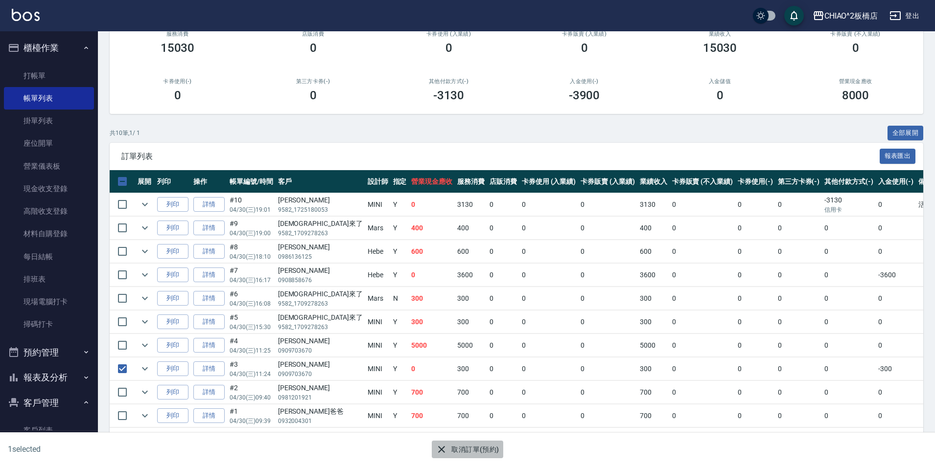
click at [454, 446] on button "取消訂單(預約)" at bounding box center [467, 450] width 71 height 18
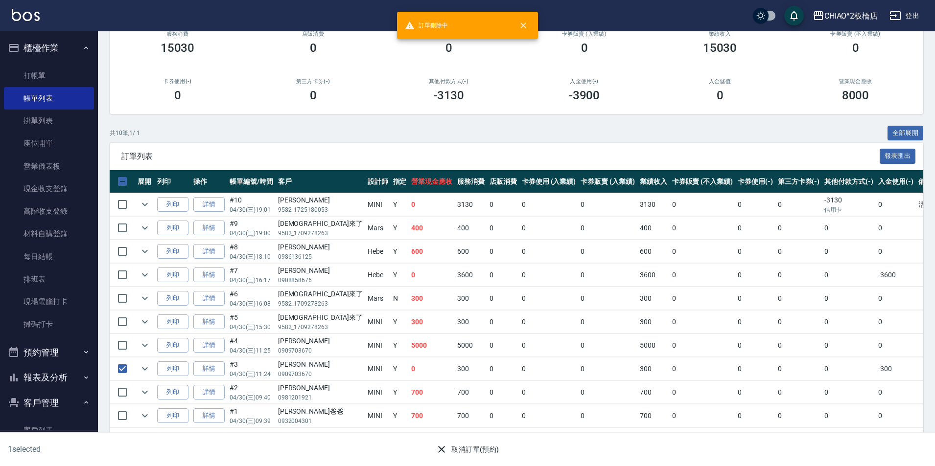
scroll to position [0, 0]
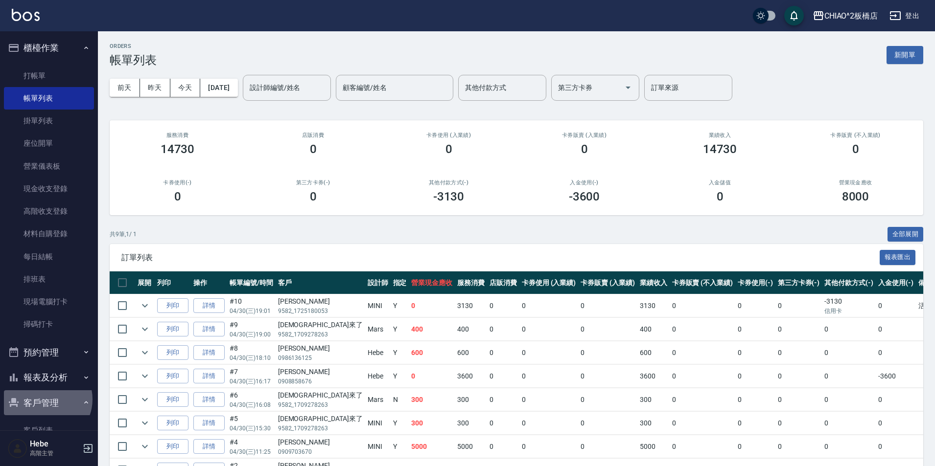
click at [46, 399] on button "客戶管理" at bounding box center [49, 403] width 90 height 25
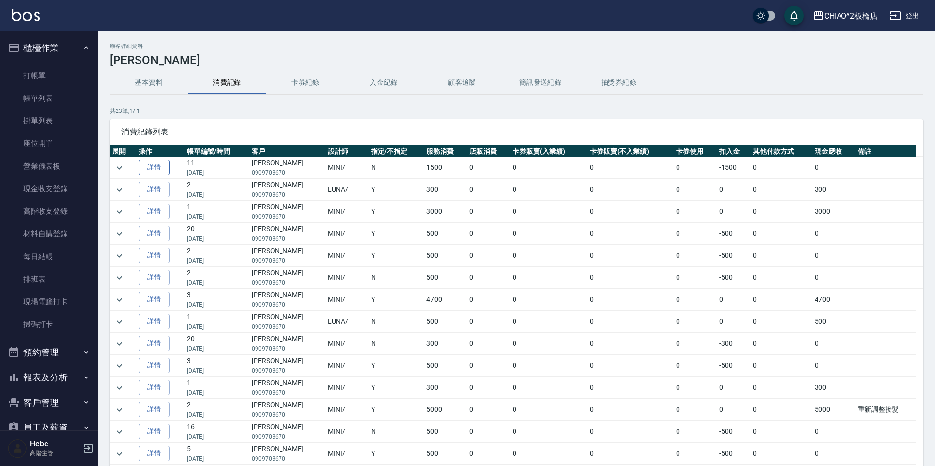
scroll to position [53, 0]
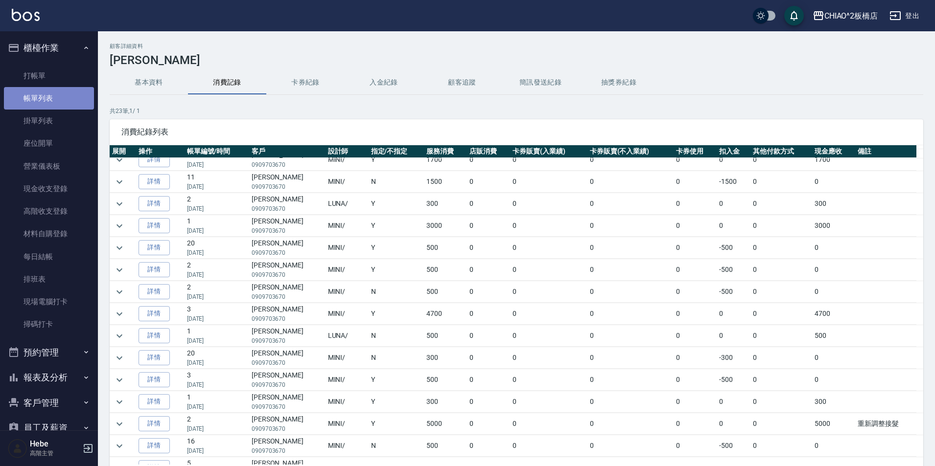
click at [72, 94] on link "帳單列表" at bounding box center [49, 98] width 90 height 23
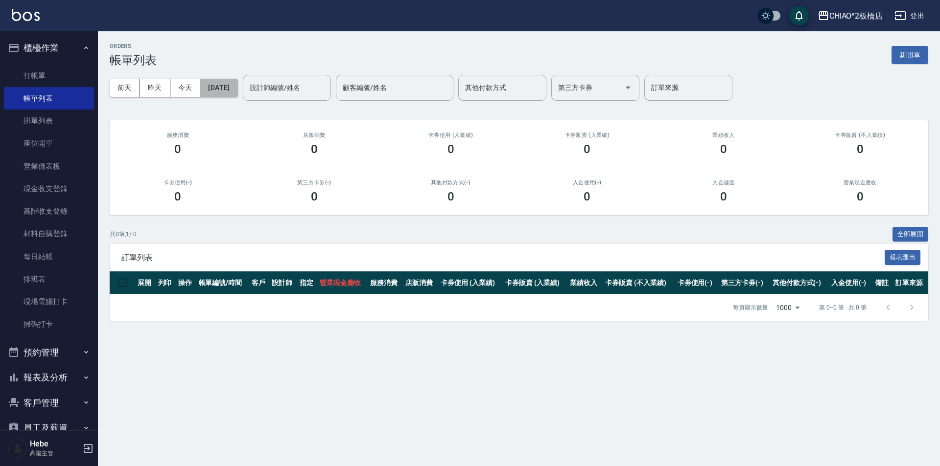
click at [237, 88] on button "[DATE]" at bounding box center [218, 88] width 37 height 18
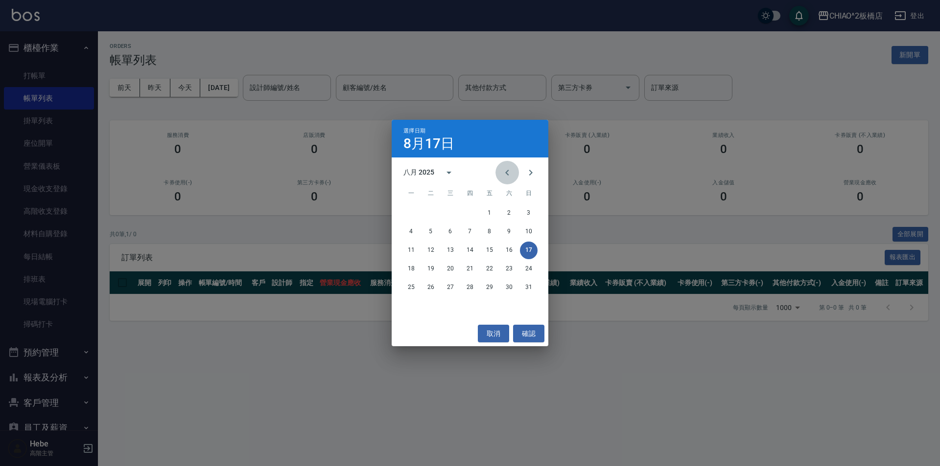
click at [508, 170] on icon "Previous month" at bounding box center [506, 173] width 3 height 6
click at [446, 233] on button "4" at bounding box center [450, 232] width 18 height 18
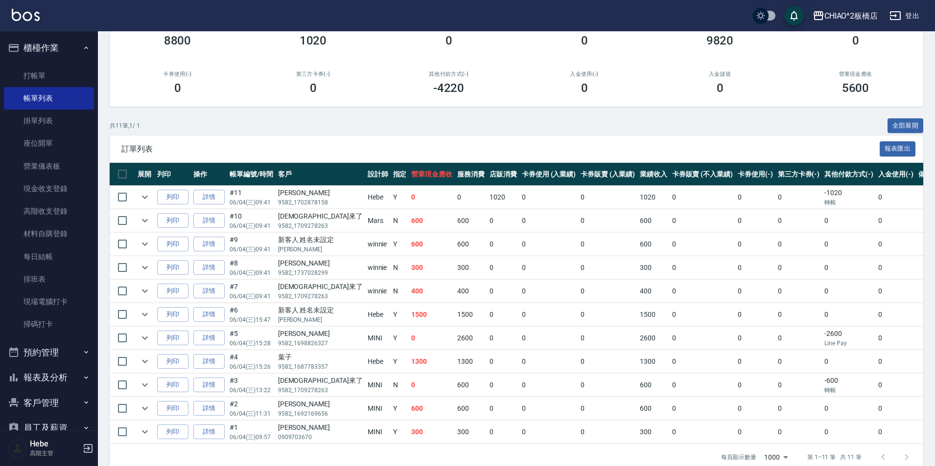
scroll to position [132, 0]
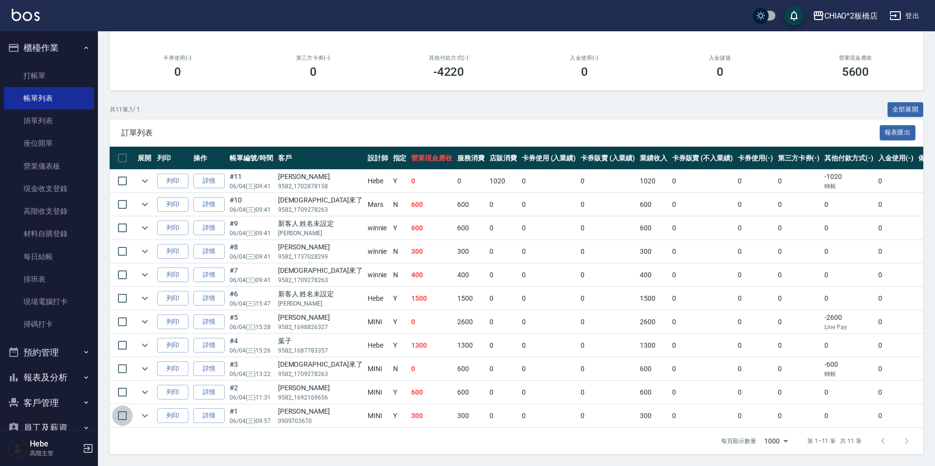
click at [120, 409] on input "checkbox" at bounding box center [122, 416] width 21 height 21
checkbox input "true"
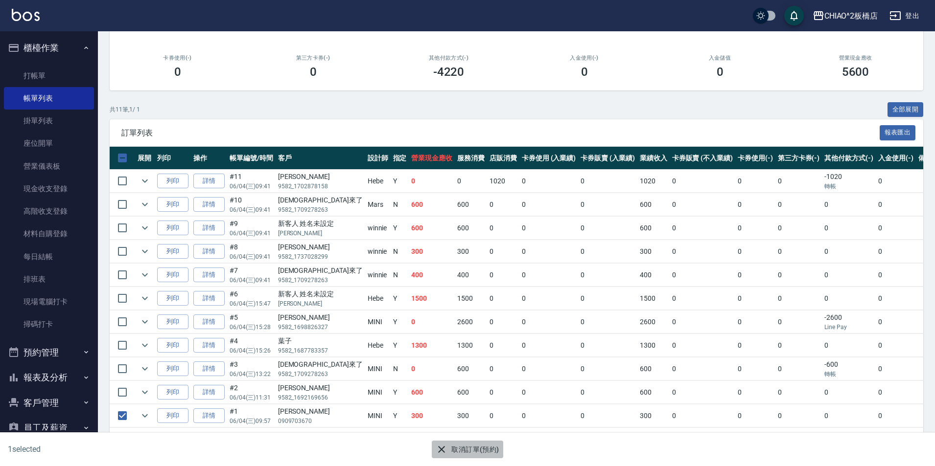
click at [459, 450] on button "取消訂單(預約)" at bounding box center [467, 450] width 71 height 18
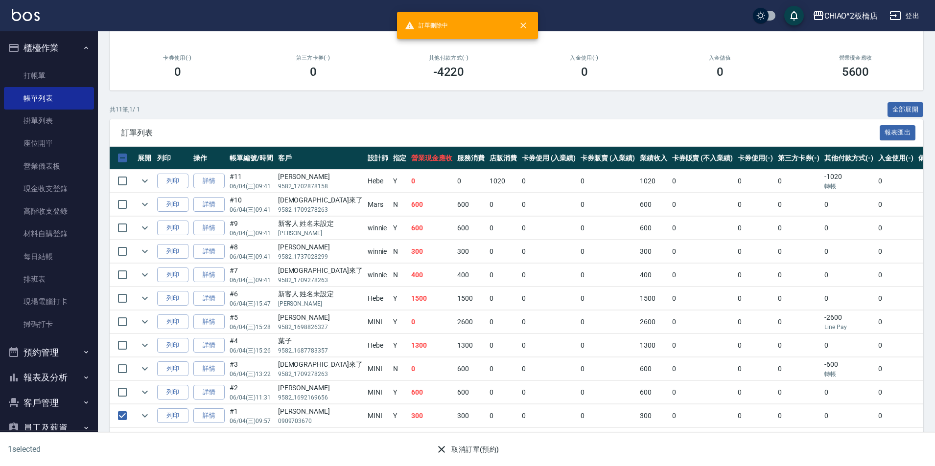
scroll to position [0, 0]
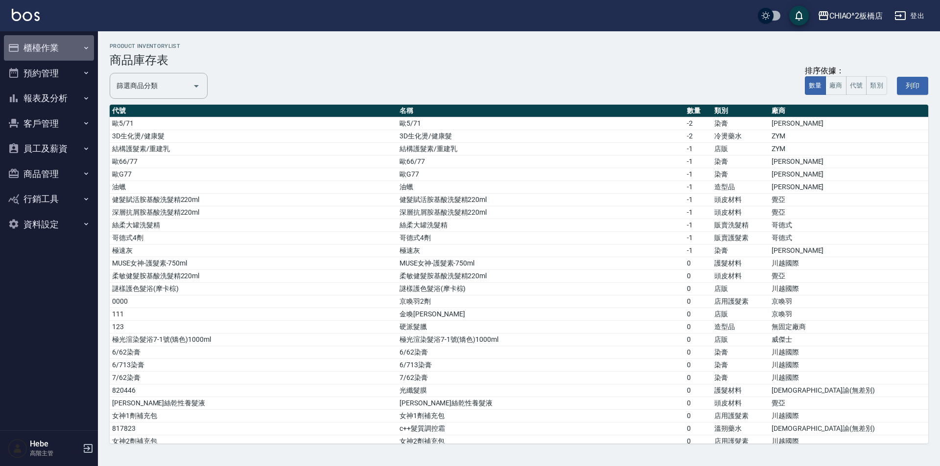
click at [44, 54] on button "櫃檯作業" at bounding box center [49, 47] width 90 height 25
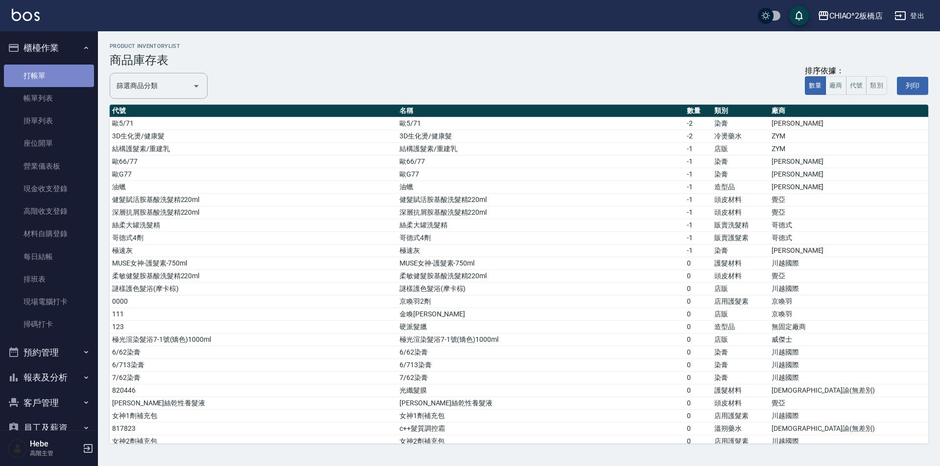
click at [53, 73] on link "打帳單" at bounding box center [49, 76] width 90 height 23
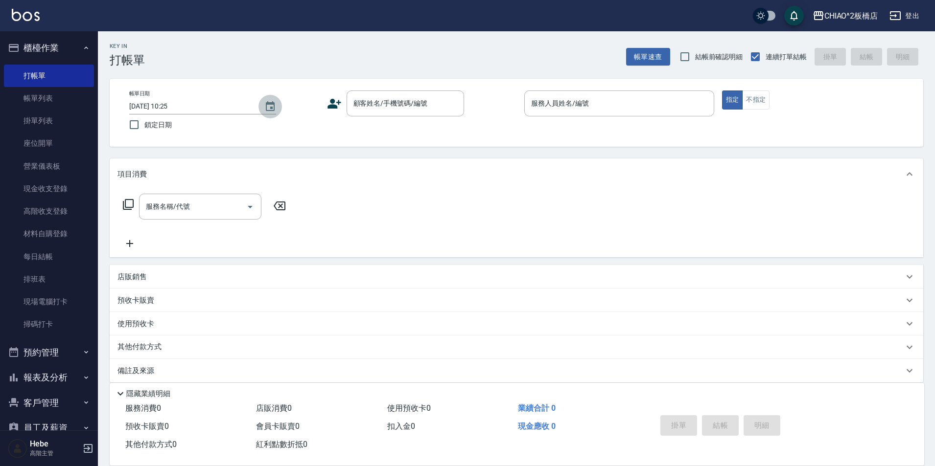
click at [266, 108] on icon "Choose date, selected date is 2025-08-17" at bounding box center [270, 106] width 9 height 10
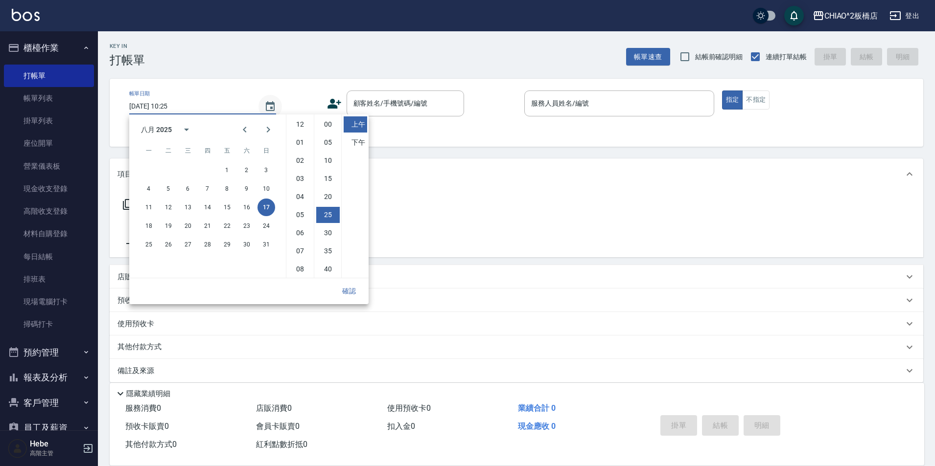
scroll to position [55, 0]
click at [168, 206] on button "12" at bounding box center [169, 208] width 18 height 18
click at [359, 142] on li "下午" at bounding box center [355, 143] width 23 height 16
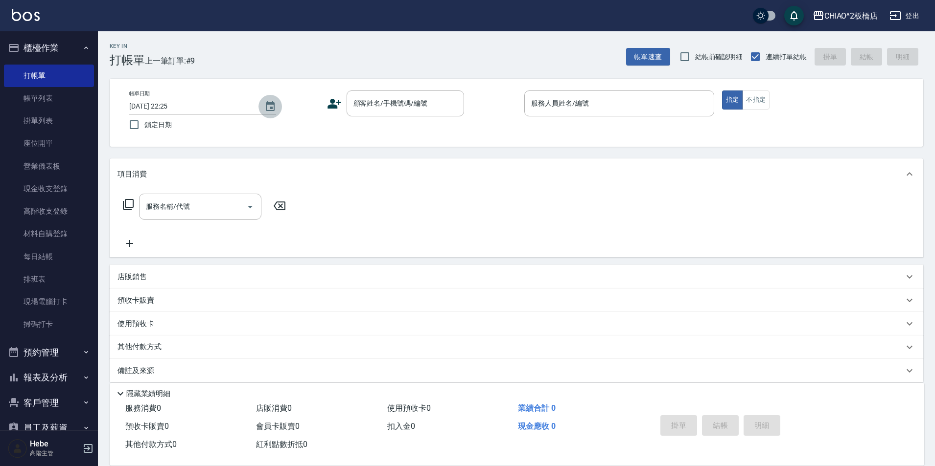
click at [271, 109] on icon "Choose date, selected date is 2025-08-12" at bounding box center [270, 106] width 9 height 10
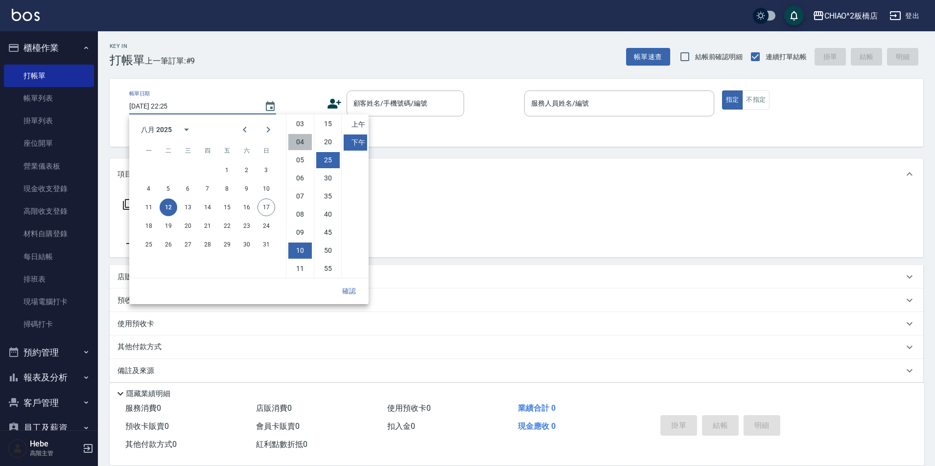
click at [298, 145] on li "04" at bounding box center [299, 142] width 23 height 16
click at [296, 124] on li "03" at bounding box center [299, 124] width 23 height 16
type input "[DATE] 15:25"
click at [346, 292] on button "確認" at bounding box center [348, 291] width 31 height 18
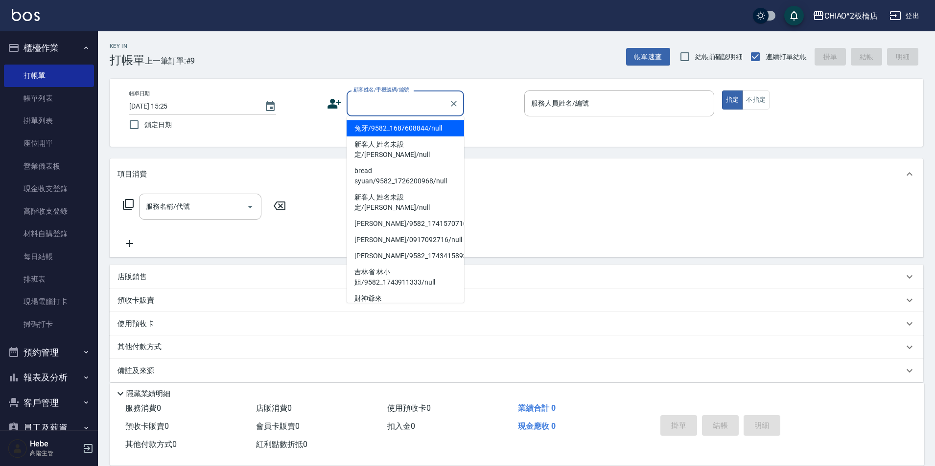
click at [391, 106] on input "顧客姓名/手機號碼/編號" at bounding box center [398, 103] width 94 height 17
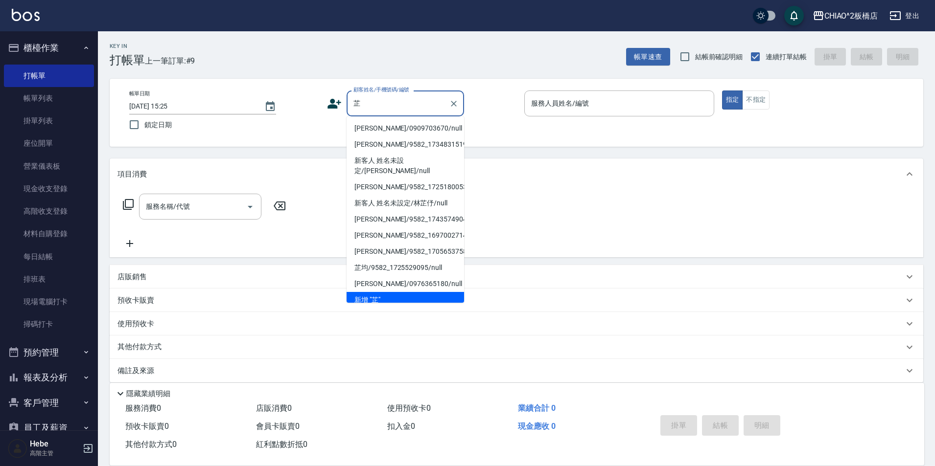
click at [392, 127] on li "[PERSON_NAME]/0909703670/null" at bounding box center [404, 128] width 117 height 16
type input "[PERSON_NAME]/0909703670/null"
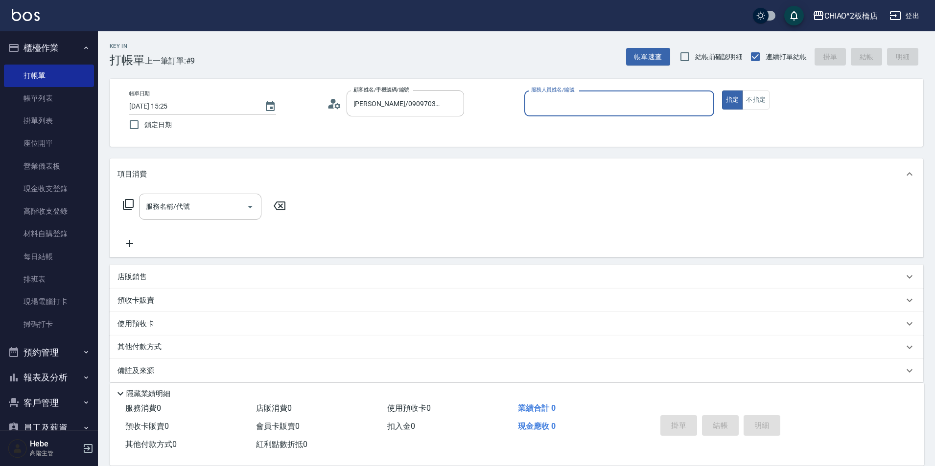
type input "MINI(無代號)"
click at [228, 204] on input "服務名稱/代號" at bounding box center [192, 206] width 99 height 17
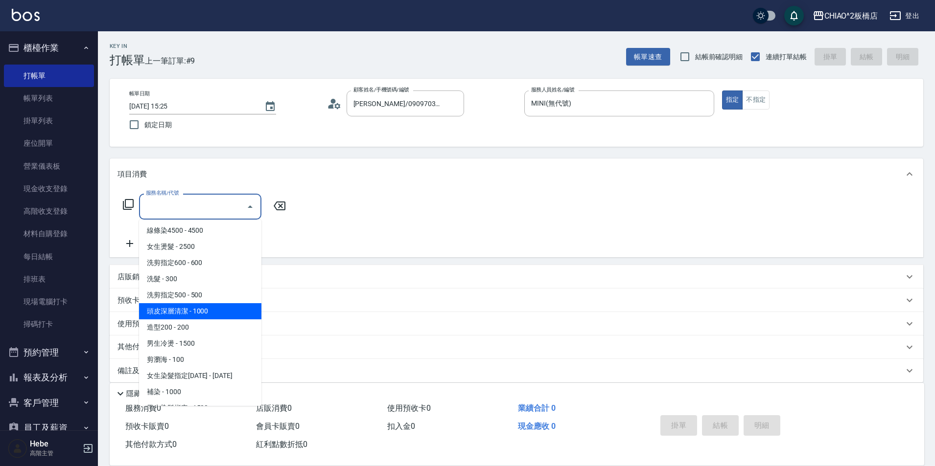
scroll to position [0, 0]
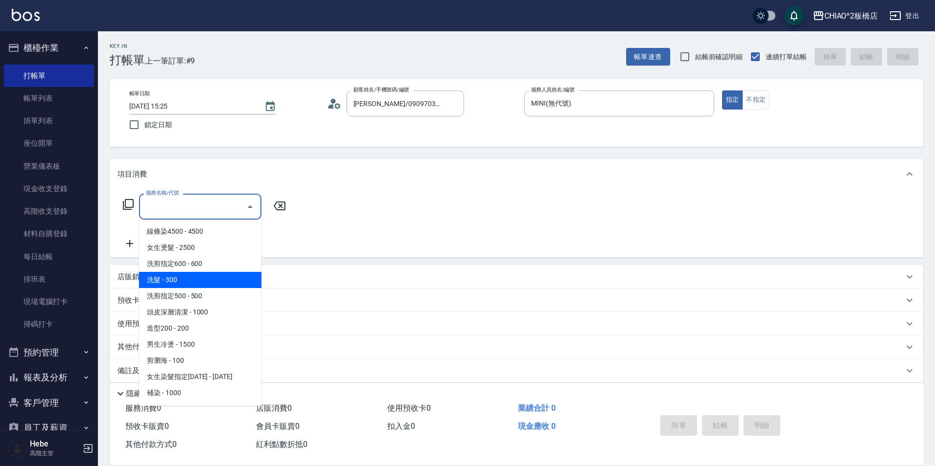
click at [215, 285] on span "洗髮 - 300" at bounding box center [200, 280] width 122 height 16
type input "洗髮(96679)"
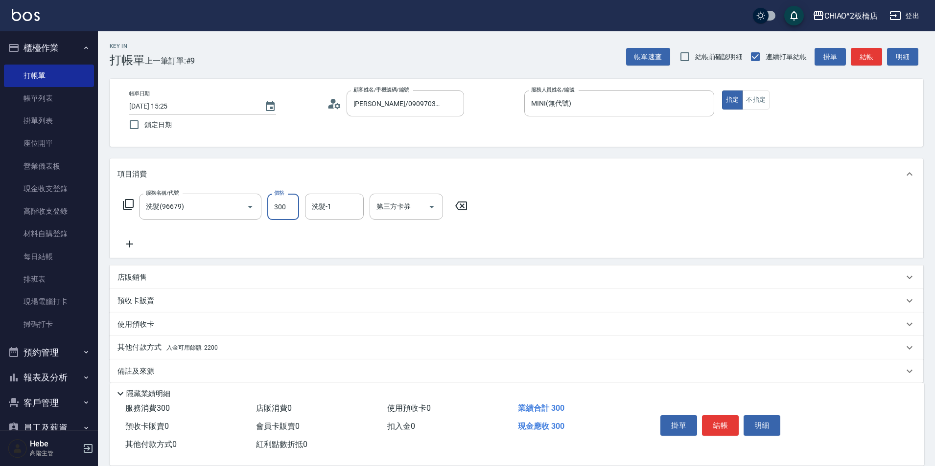
click at [285, 206] on input "300" at bounding box center [283, 207] width 32 height 26
click at [129, 241] on icon at bounding box center [129, 244] width 7 height 7
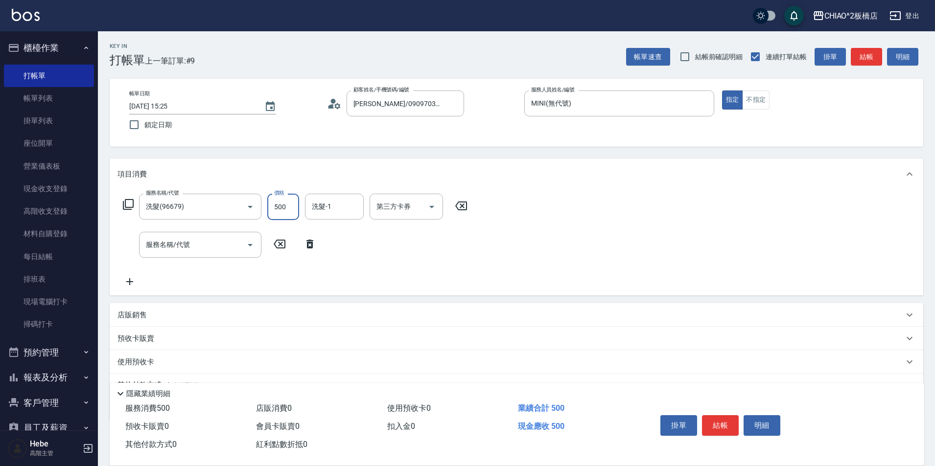
click at [289, 210] on input "500" at bounding box center [283, 207] width 32 height 26
type input "300"
click at [227, 248] on input "服務名稱/代號" at bounding box center [192, 244] width 99 height 17
click at [226, 249] on input "服務名稱/代號" at bounding box center [192, 244] width 99 height 17
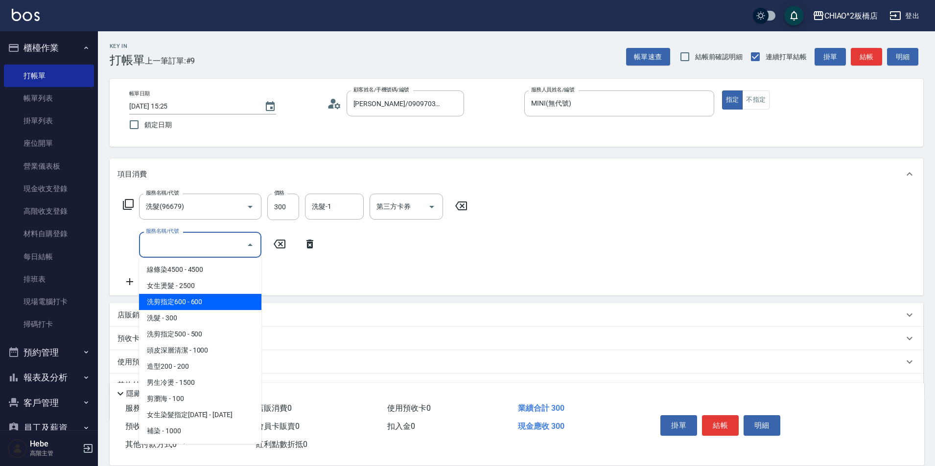
scroll to position [193, 0]
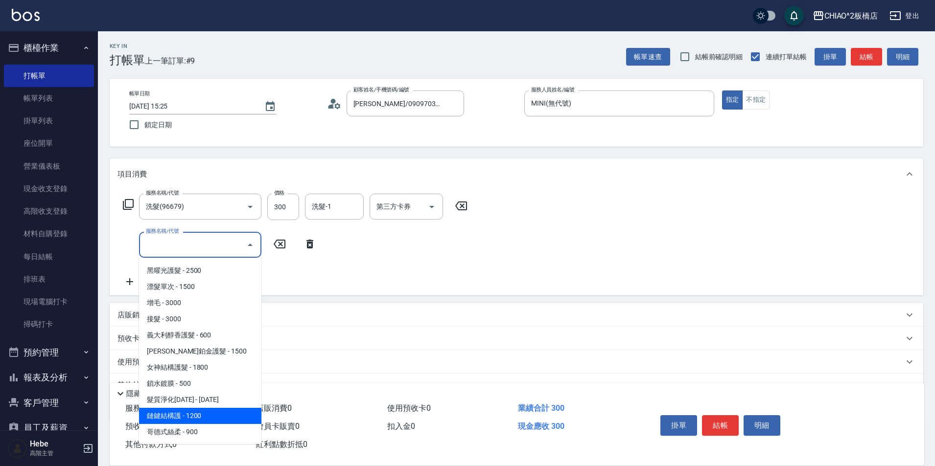
click at [215, 411] on span "鏈鍵結構護 - 1200" at bounding box center [200, 416] width 122 height 16
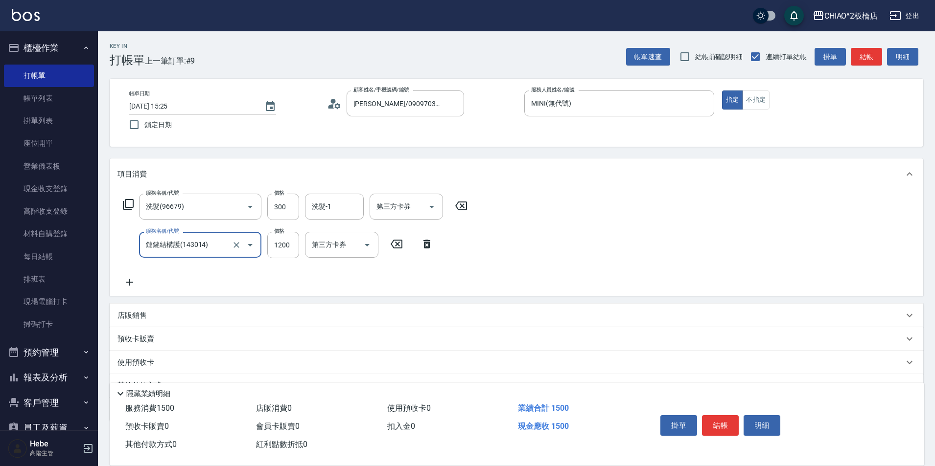
type input "鏈鍵結構護(143014)"
click at [292, 248] on input "1200" at bounding box center [283, 245] width 32 height 26
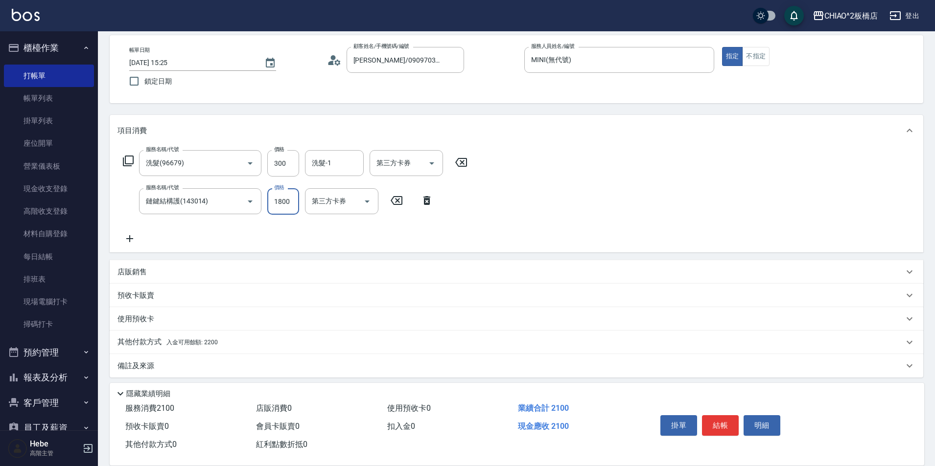
scroll to position [49, 0]
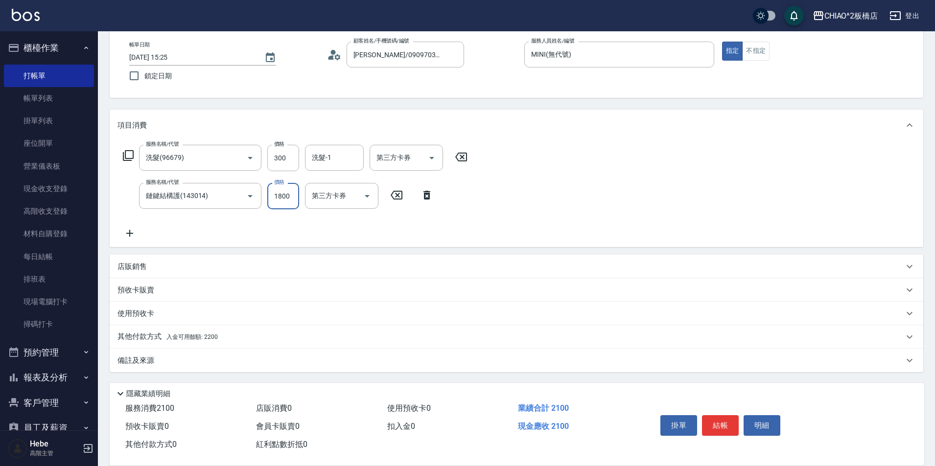
type input "1800"
click at [233, 340] on div "其他付款方式 入金可用餘額: 2200" at bounding box center [510, 337] width 786 height 11
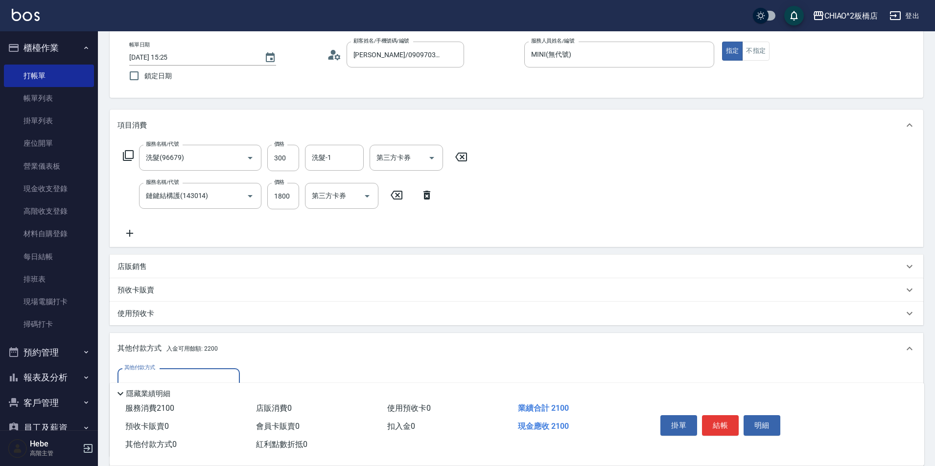
scroll to position [147, 0]
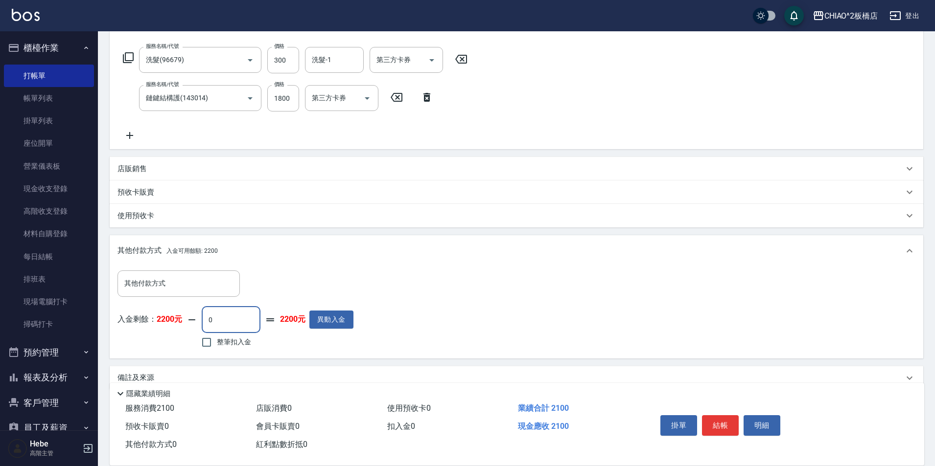
click at [234, 323] on input "0" at bounding box center [231, 320] width 59 height 26
type input "2100"
click at [468, 417] on button "結帳" at bounding box center [720, 425] width 37 height 21
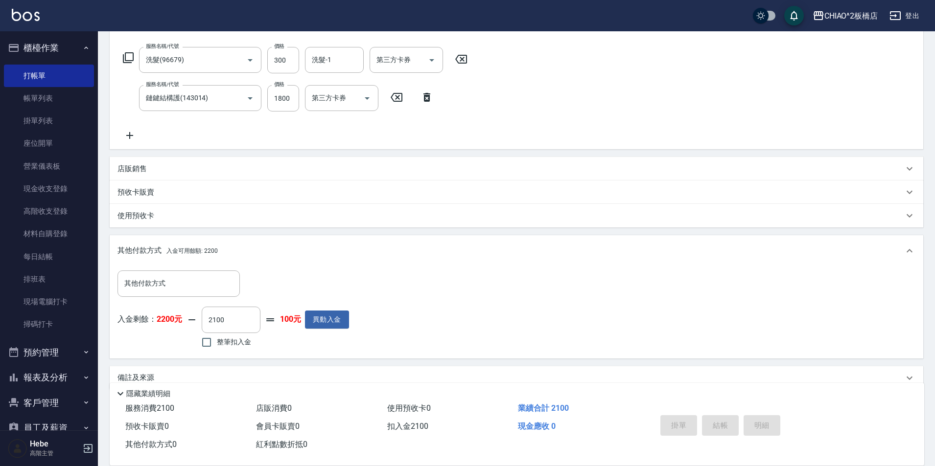
type input "[DATE] 10:26"
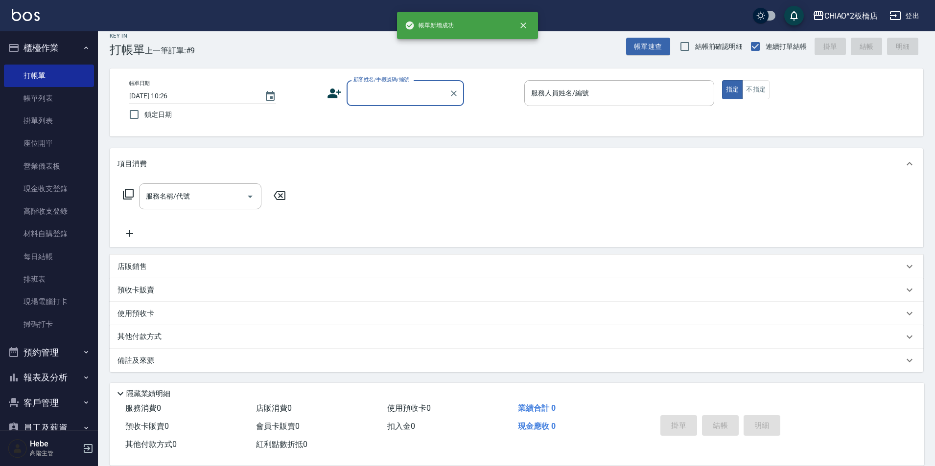
scroll to position [0, 0]
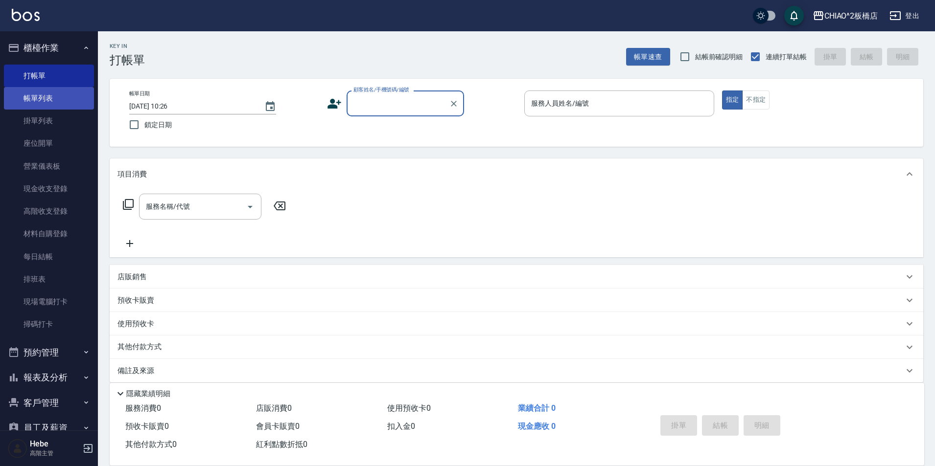
click at [28, 100] on link "帳單列表" at bounding box center [49, 98] width 90 height 23
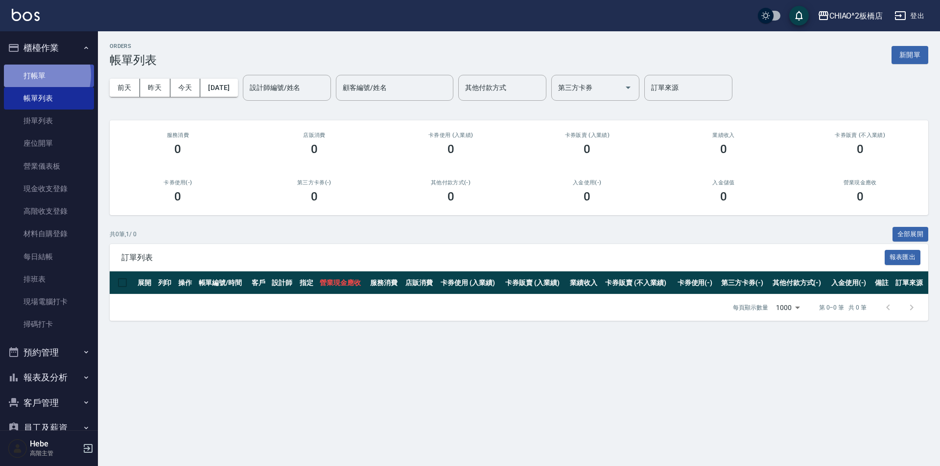
click at [36, 75] on link "打帳單" at bounding box center [49, 76] width 90 height 23
